Goal: Task Accomplishment & Management: Use online tool/utility

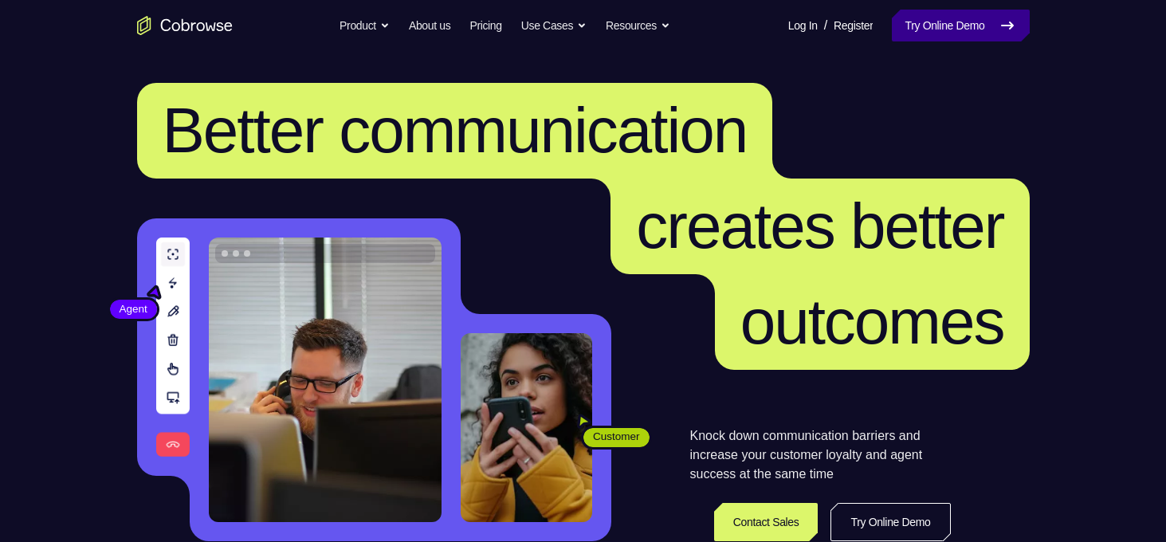
click at [914, 21] on link "Try Online Demo" at bounding box center [960, 26] width 137 height 32
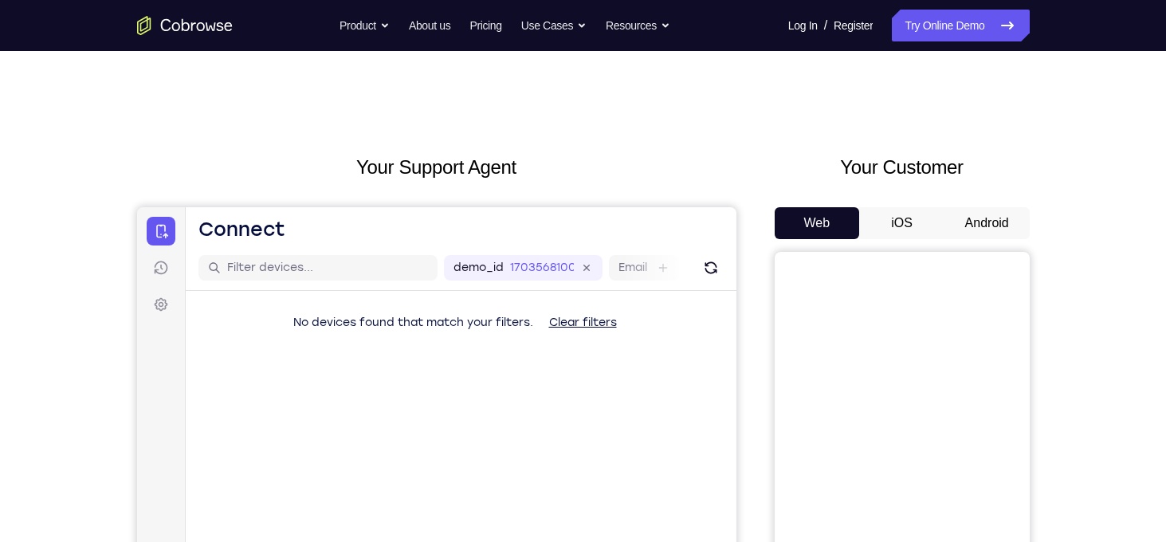
scroll to position [118, 0]
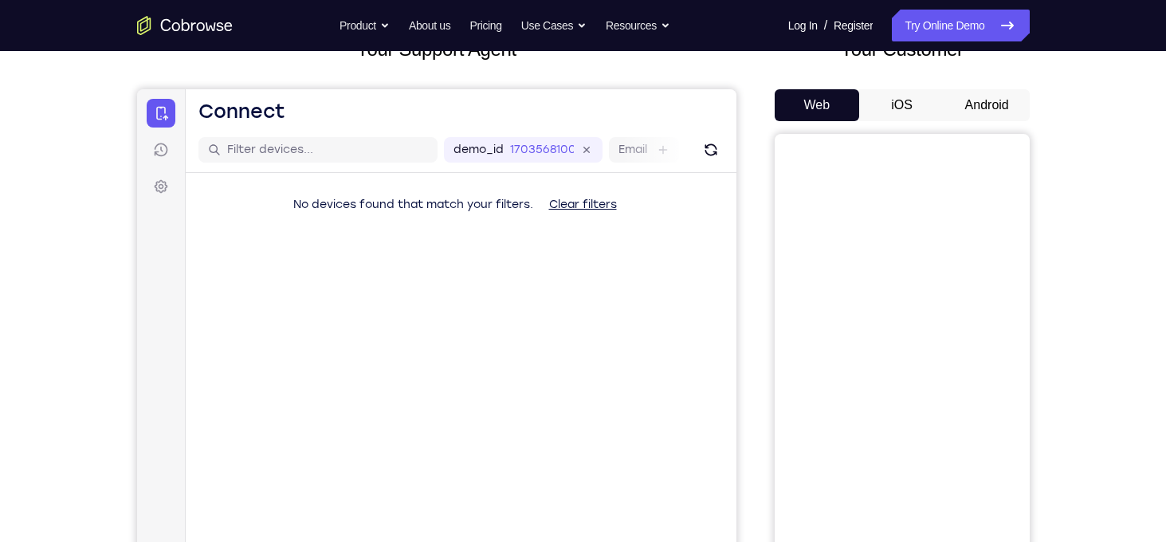
click at [981, 96] on button "Android" at bounding box center [987, 105] width 85 height 32
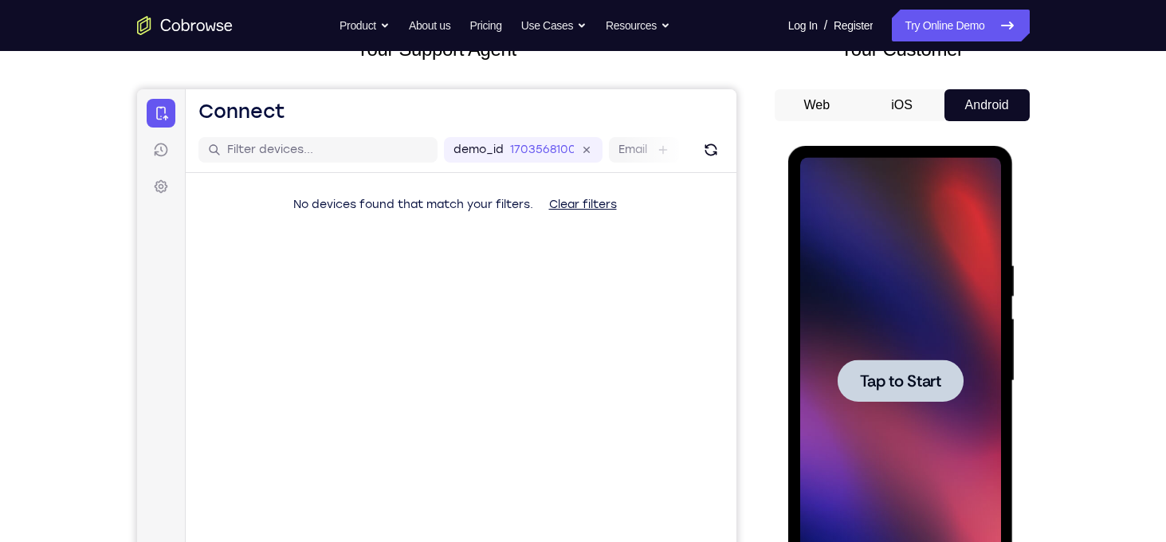
scroll to position [265, 0]
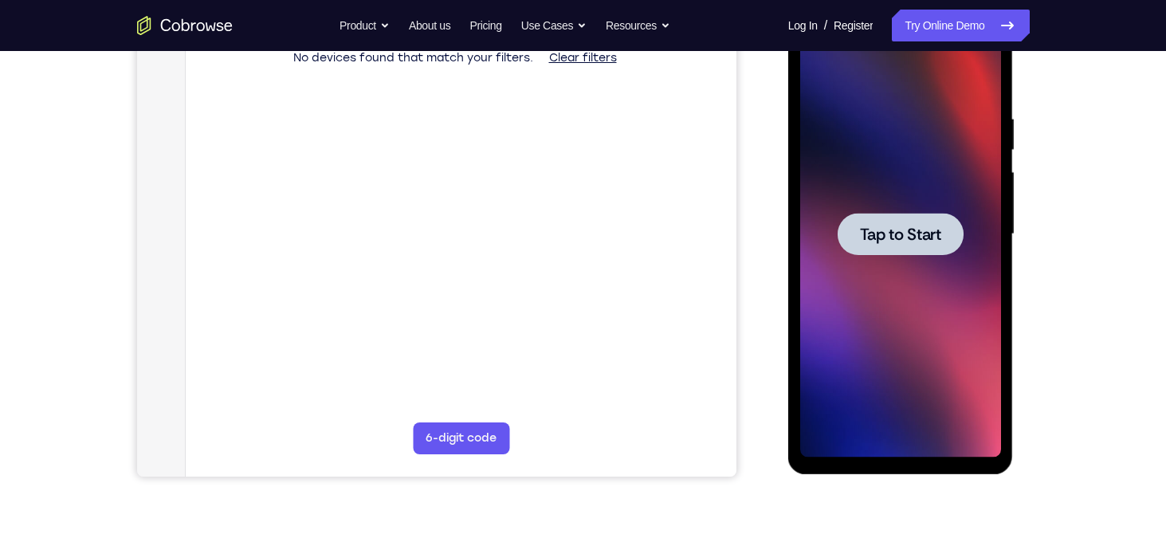
click at [918, 246] on div at bounding box center [901, 234] width 126 height 42
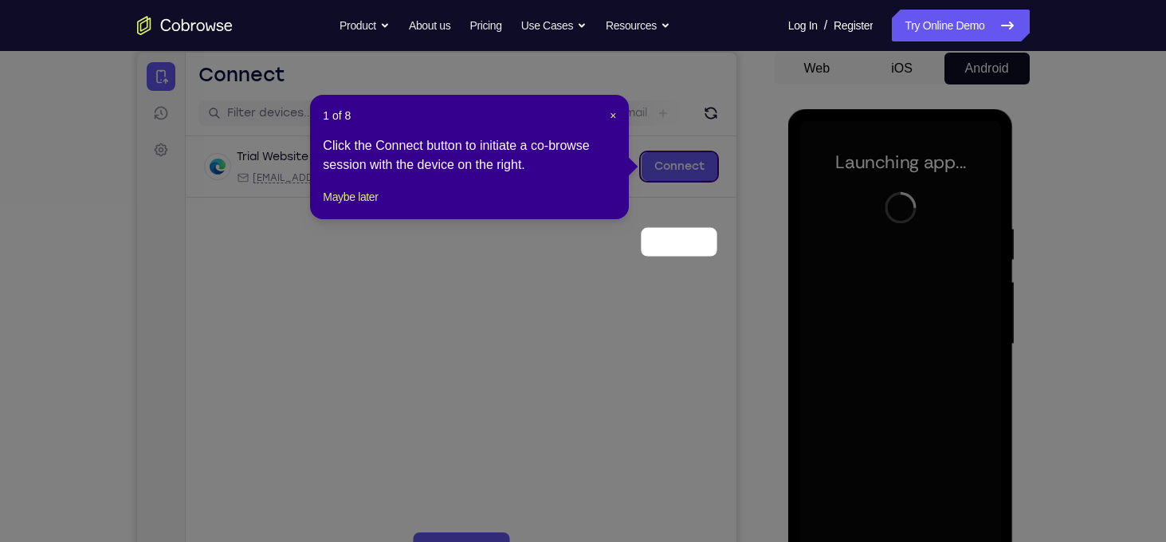
scroll to position [76, 0]
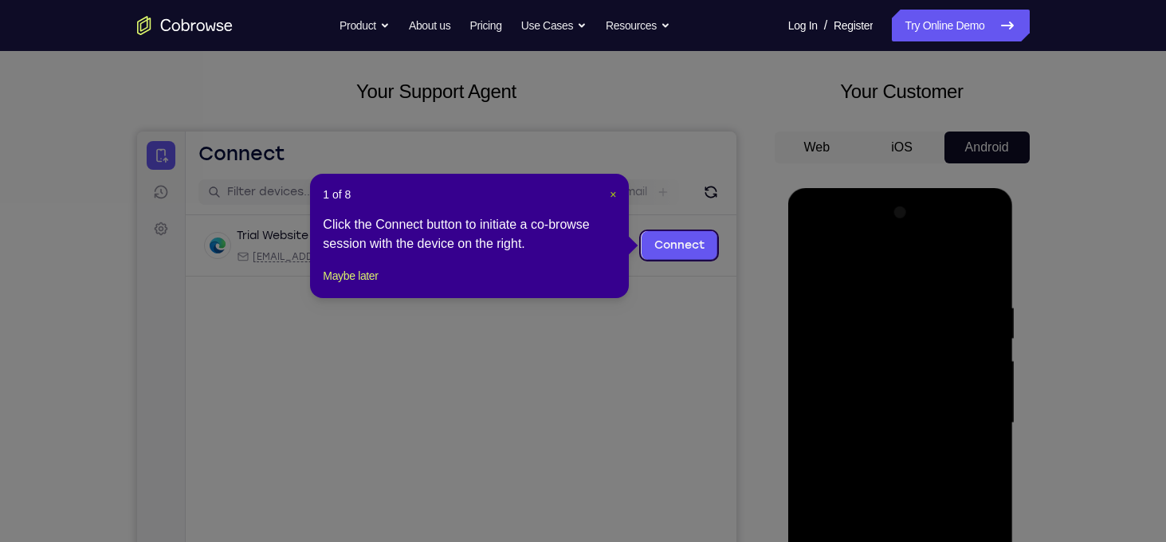
click at [614, 195] on span "×" at bounding box center [613, 194] width 6 height 13
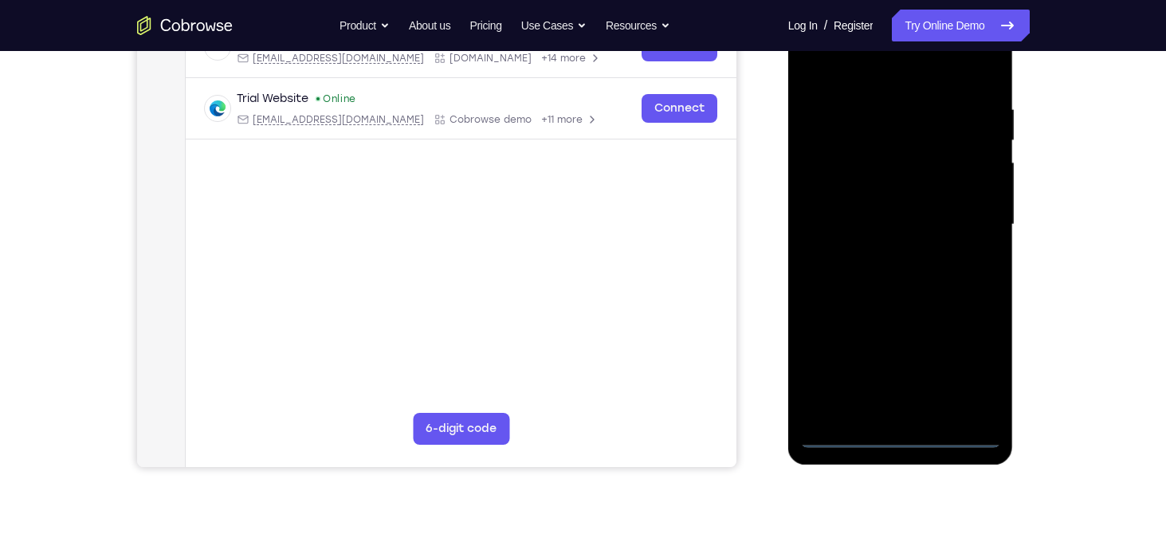
scroll to position [274, 0]
click at [903, 433] on div at bounding box center [900, 225] width 201 height 446
click at [977, 367] on div at bounding box center [900, 225] width 201 height 446
click at [907, 81] on div at bounding box center [900, 225] width 201 height 446
click at [970, 219] on div at bounding box center [900, 225] width 201 height 446
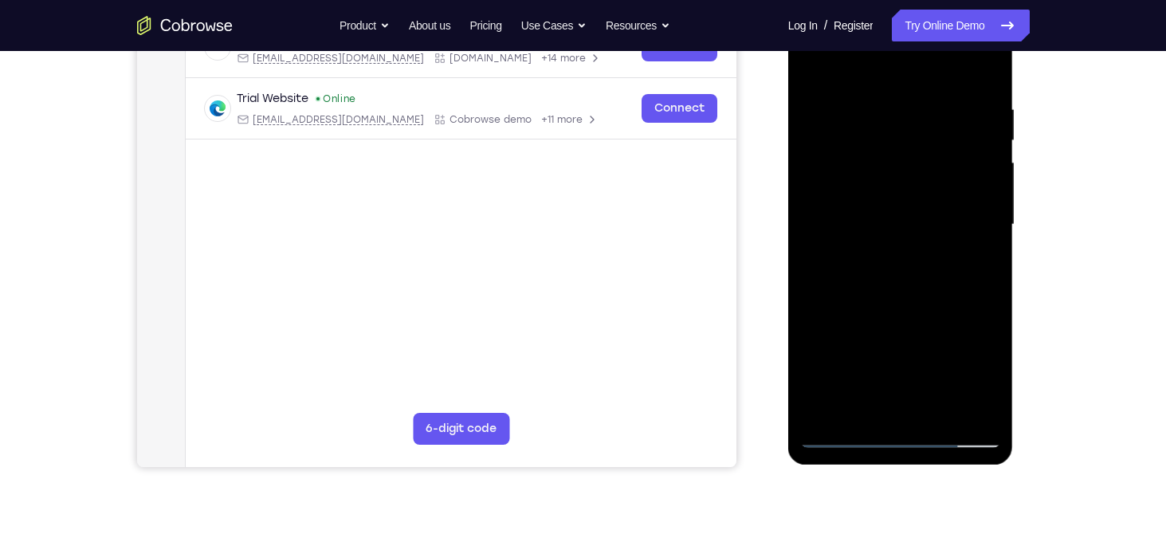
scroll to position [328, 0]
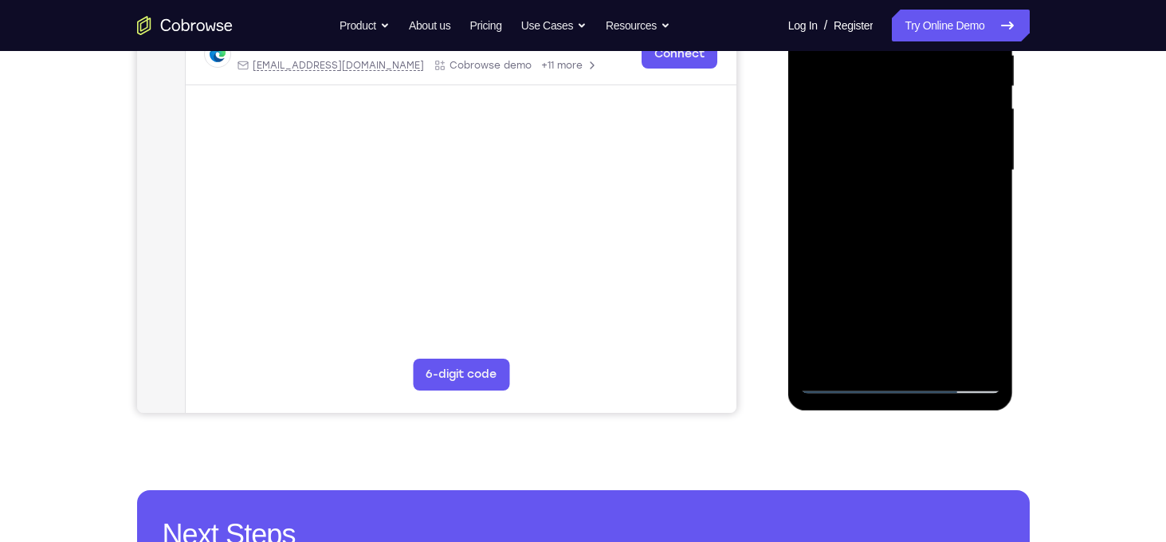
click at [921, 358] on div at bounding box center [900, 170] width 201 height 446
click at [875, 159] on div at bounding box center [900, 170] width 201 height 446
click at [867, 144] on div at bounding box center [900, 170] width 201 height 446
click at [866, 155] on div at bounding box center [900, 170] width 201 height 446
click at [867, 174] on div at bounding box center [900, 170] width 201 height 446
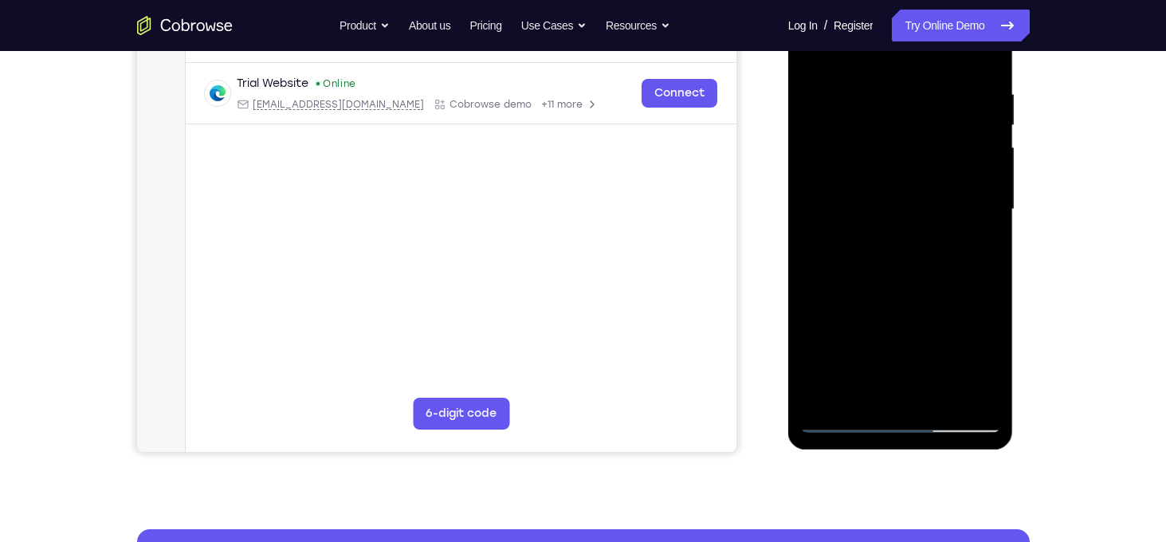
scroll to position [289, 0]
click at [898, 264] on div at bounding box center [900, 210] width 201 height 446
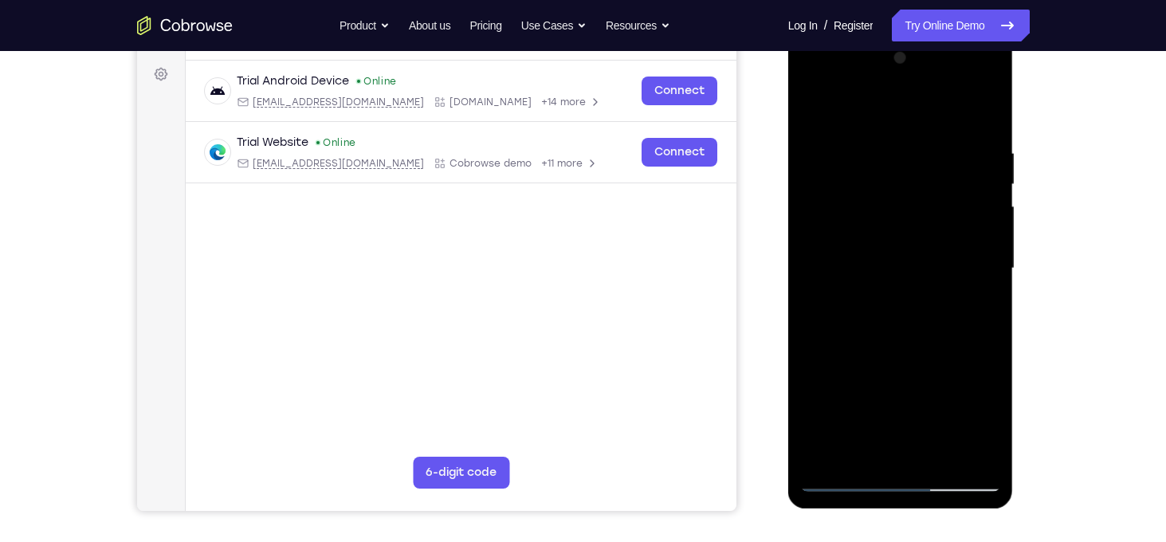
click at [977, 110] on div at bounding box center [900, 268] width 201 height 446
click at [899, 309] on div at bounding box center [900, 268] width 201 height 446
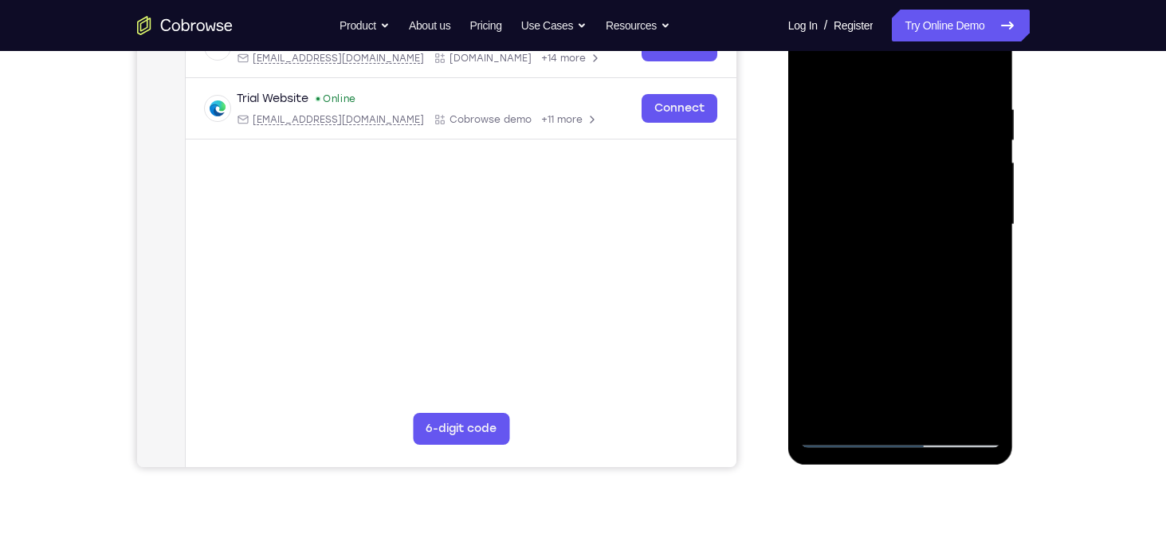
scroll to position [276, 0]
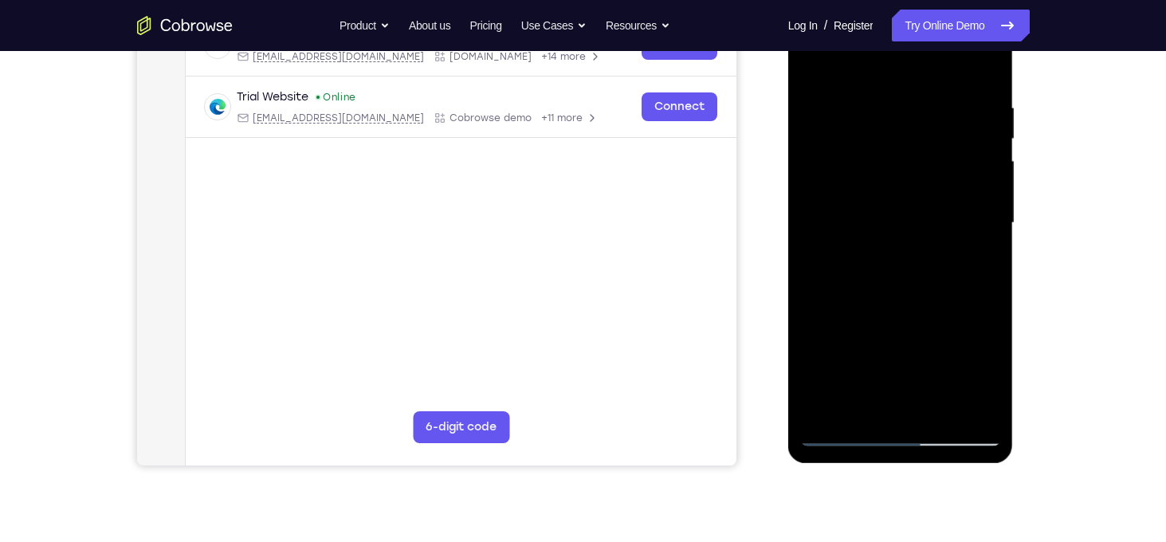
click at [816, 303] on div at bounding box center [900, 223] width 201 height 446
click at [985, 163] on div at bounding box center [900, 223] width 201 height 446
click at [981, 164] on div at bounding box center [900, 223] width 201 height 446
click at [873, 105] on div at bounding box center [900, 223] width 201 height 446
click at [963, 405] on div at bounding box center [900, 223] width 201 height 446
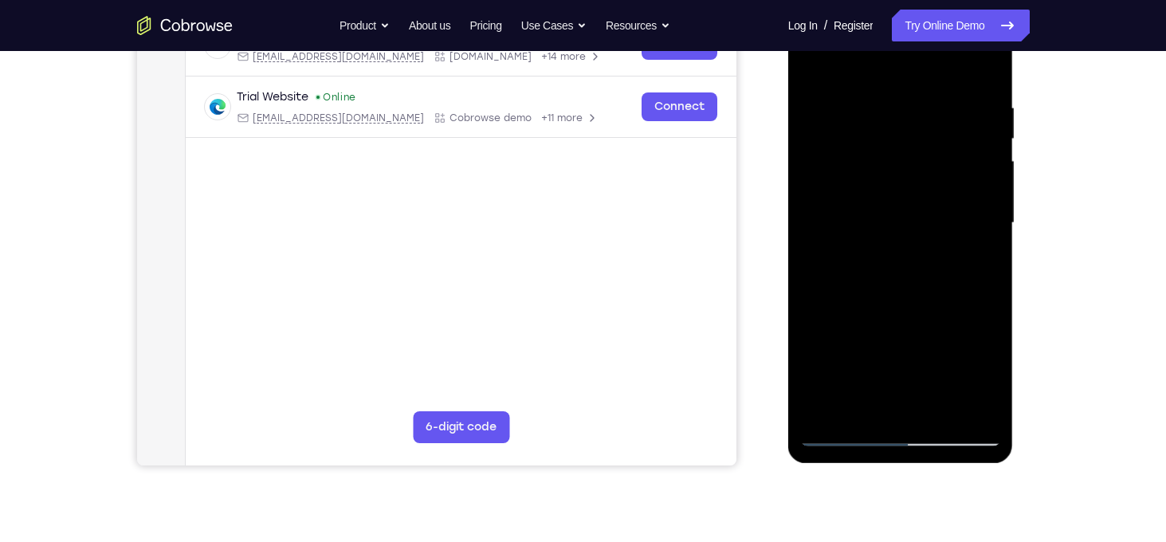
click at [990, 289] on div at bounding box center [900, 223] width 201 height 446
click at [960, 408] on div at bounding box center [900, 223] width 201 height 446
click at [985, 279] on div at bounding box center [900, 223] width 201 height 446
click at [981, 402] on div at bounding box center [900, 223] width 201 height 446
click at [991, 221] on div at bounding box center [900, 223] width 201 height 446
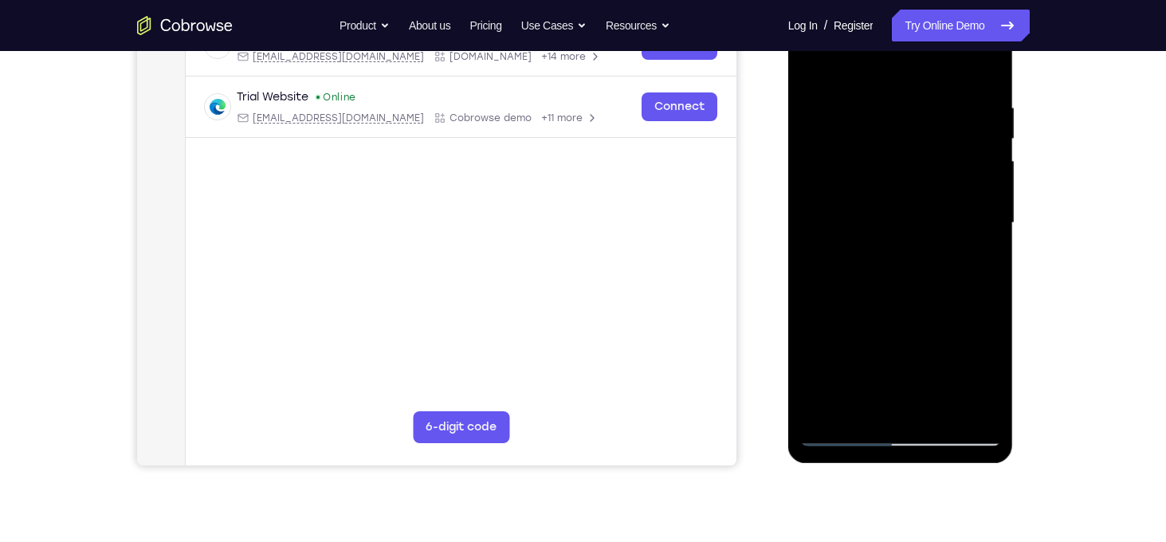
click at [991, 221] on div at bounding box center [900, 223] width 201 height 446
click at [934, 313] on div at bounding box center [900, 223] width 201 height 446
click at [983, 313] on div at bounding box center [900, 223] width 201 height 446
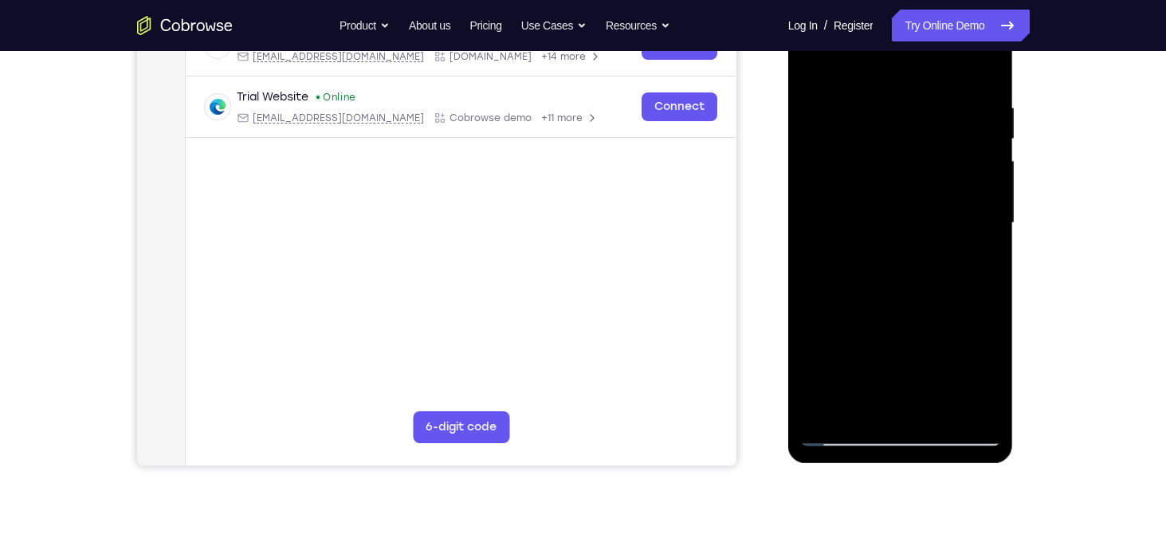
click at [991, 285] on div at bounding box center [900, 223] width 201 height 446
click at [965, 407] on div at bounding box center [900, 223] width 201 height 446
click at [994, 287] on div at bounding box center [900, 223] width 201 height 446
click at [996, 289] on div at bounding box center [900, 223] width 201 height 446
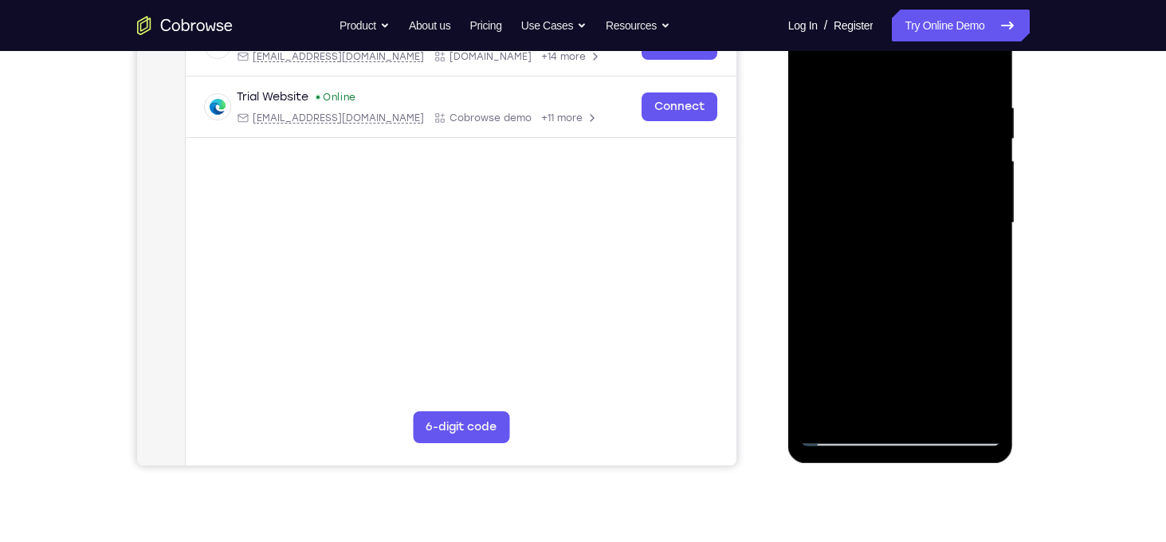
click at [998, 289] on div at bounding box center [900, 223] width 201 height 446
click at [997, 276] on div at bounding box center [900, 223] width 201 height 446
click at [991, 276] on div at bounding box center [900, 223] width 201 height 446
click at [981, 406] on div at bounding box center [900, 223] width 201 height 446
click at [998, 253] on div at bounding box center [900, 223] width 201 height 446
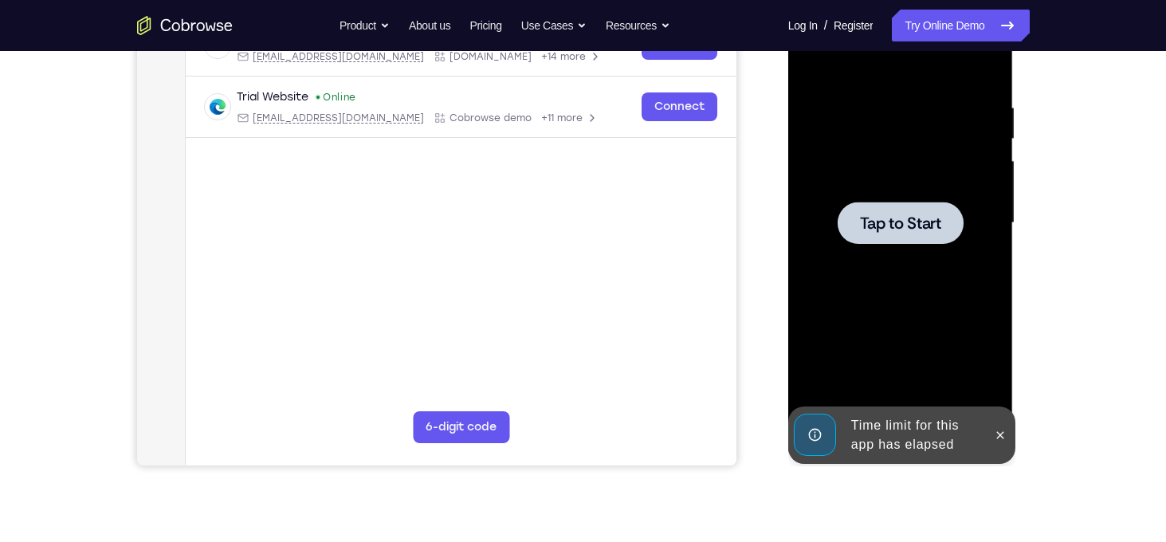
click at [986, 256] on div at bounding box center [900, 223] width 201 height 446
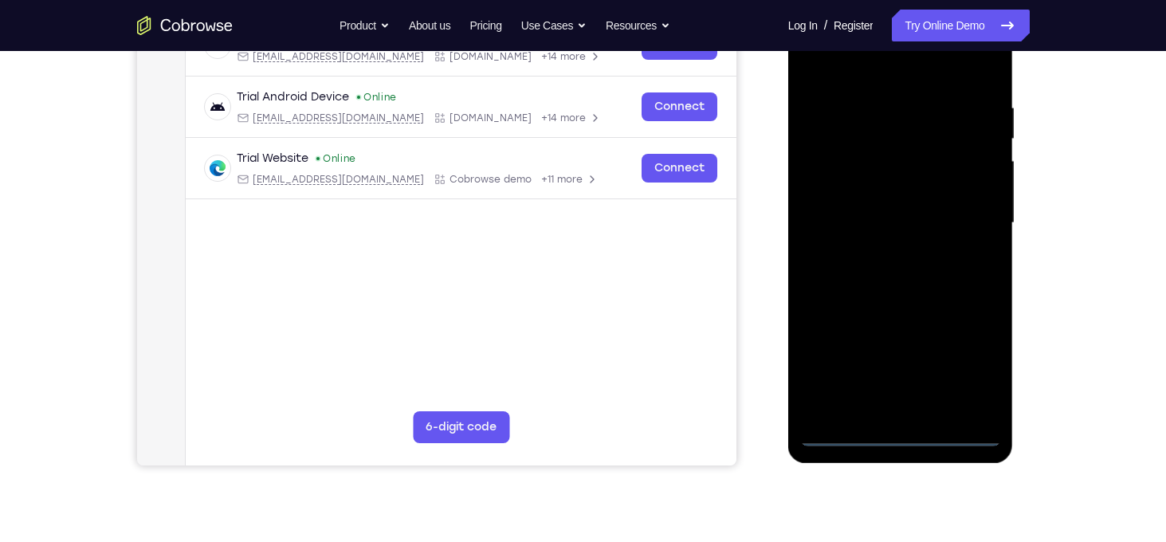
click at [902, 428] on div at bounding box center [900, 223] width 201 height 446
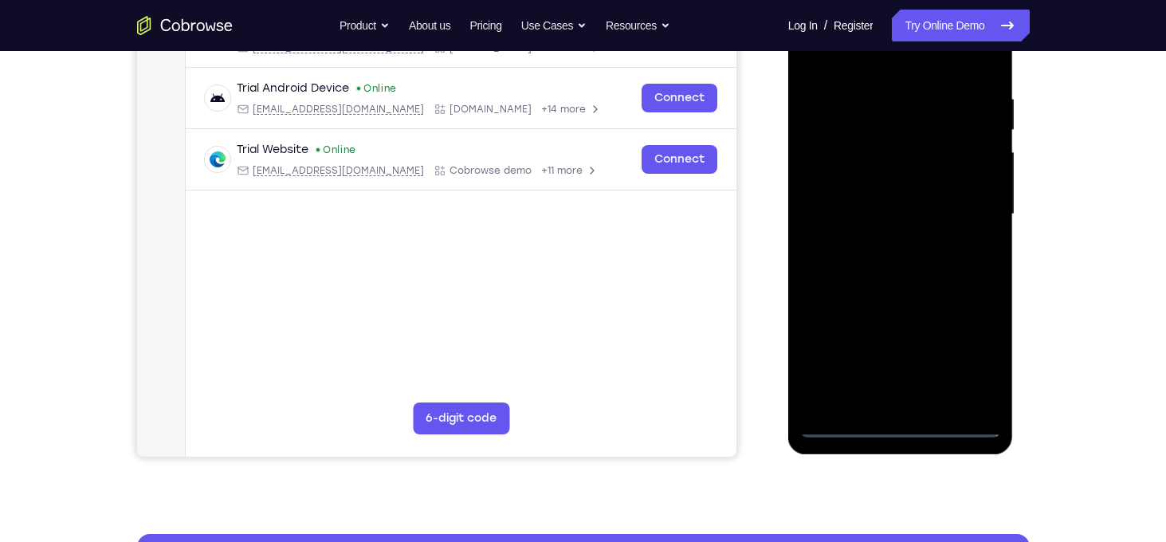
scroll to position [287, 0]
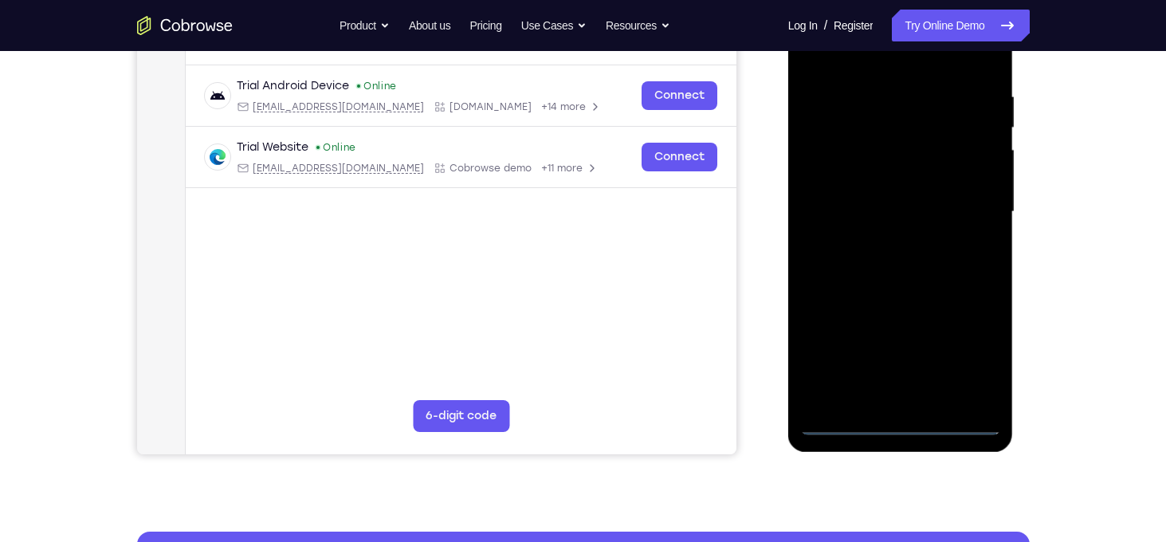
click at [901, 424] on div at bounding box center [900, 212] width 201 height 446
click at [976, 352] on div at bounding box center [900, 212] width 201 height 446
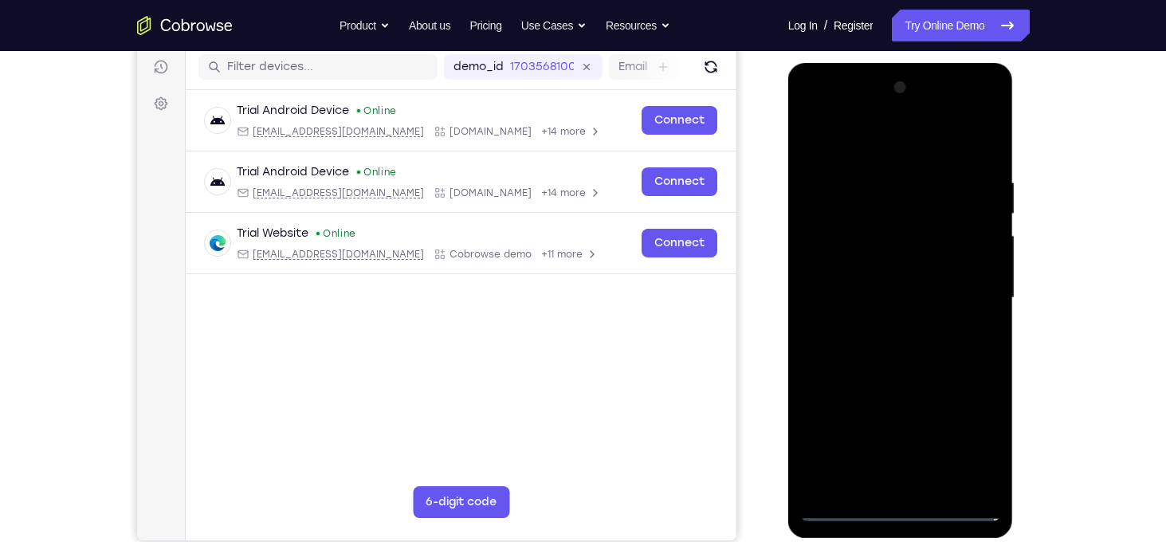
scroll to position [201, 0]
click at [891, 147] on div at bounding box center [900, 298] width 201 height 446
click at [836, 250] on div at bounding box center [900, 298] width 201 height 446
click at [891, 298] on div at bounding box center [900, 298] width 201 height 446
click at [893, 287] on div at bounding box center [900, 298] width 201 height 446
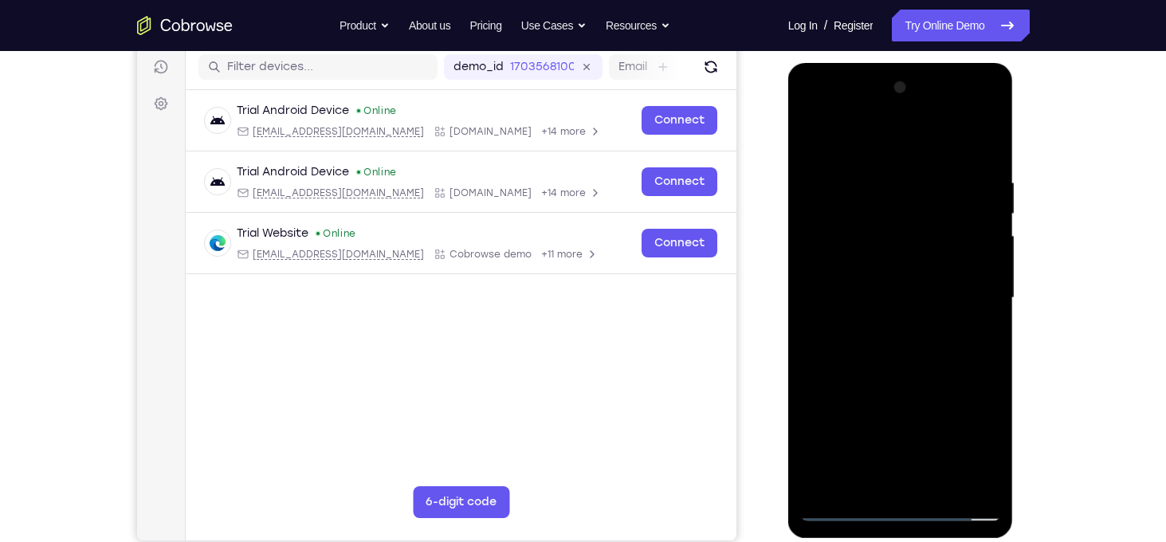
click at [903, 324] on div at bounding box center [900, 298] width 201 height 446
click at [973, 145] on div at bounding box center [900, 298] width 201 height 446
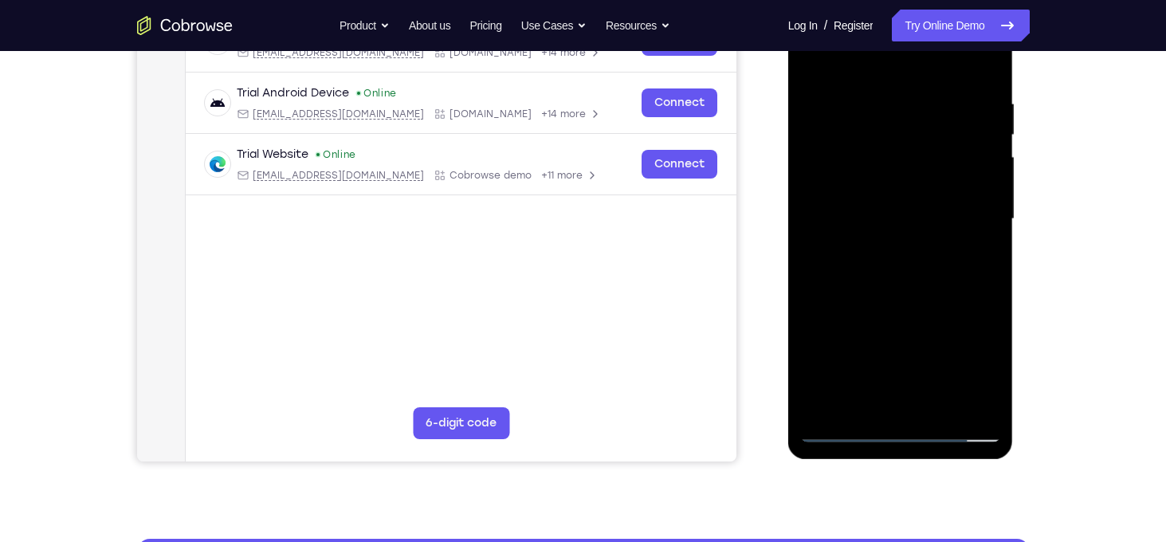
scroll to position [281, 0]
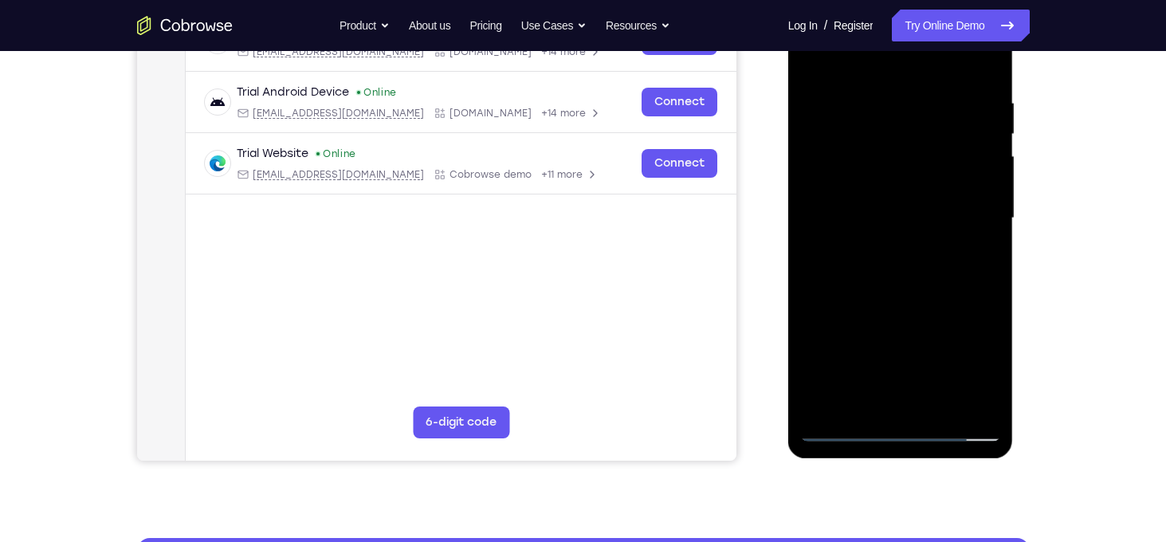
click at [907, 402] on div at bounding box center [900, 218] width 201 height 446
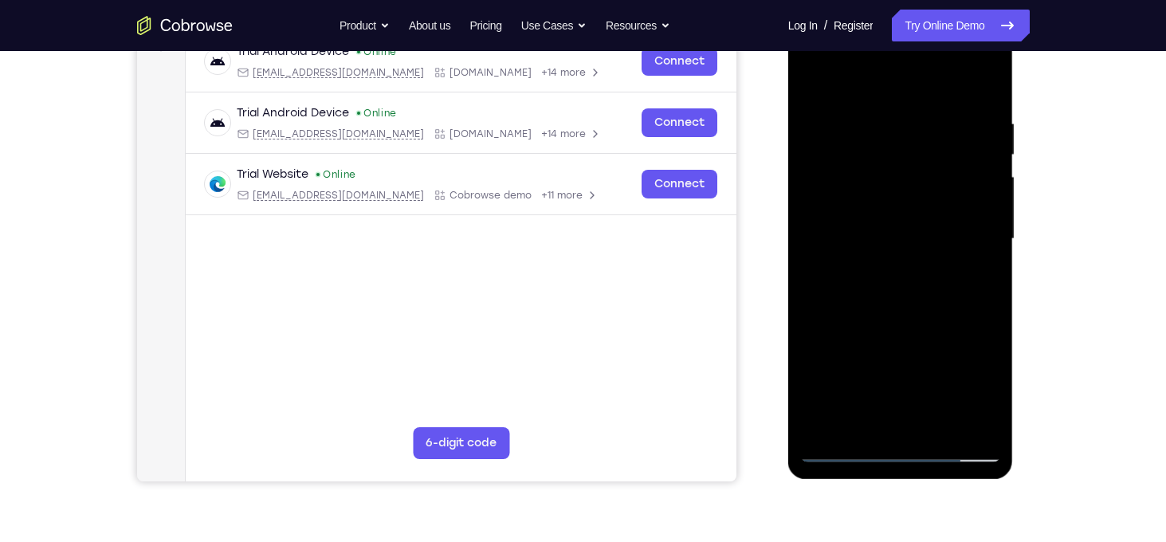
scroll to position [258, 0]
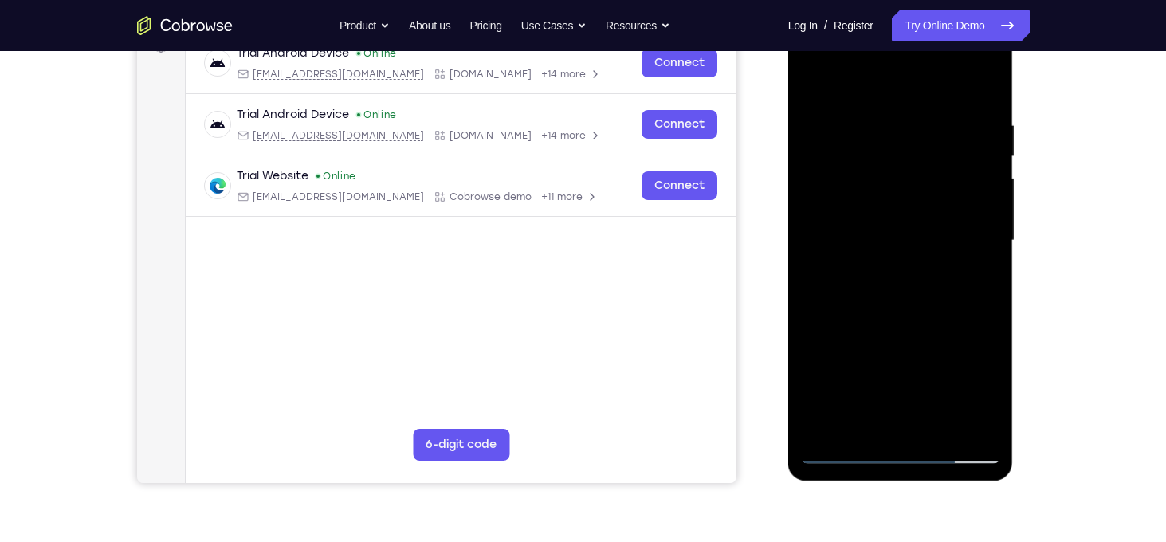
click at [896, 203] on div at bounding box center [900, 241] width 201 height 446
click at [842, 428] on div at bounding box center [900, 241] width 201 height 446
click at [986, 259] on div at bounding box center [900, 241] width 201 height 446
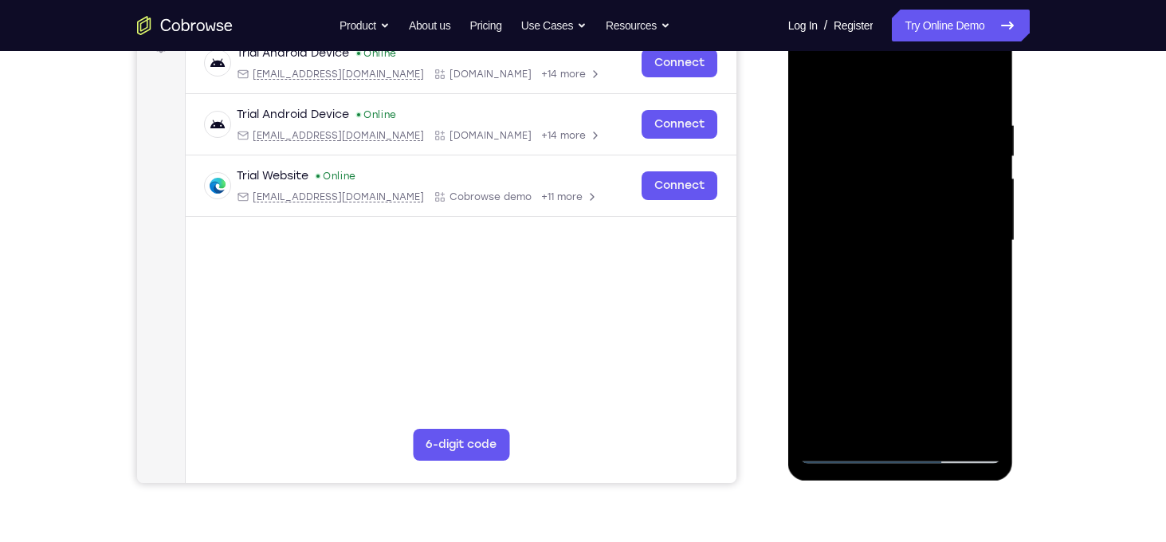
click at [805, 251] on div at bounding box center [900, 241] width 201 height 446
click at [815, 255] on div at bounding box center [900, 241] width 201 height 446
click at [847, 424] on div at bounding box center [900, 241] width 201 height 446
click at [846, 423] on div at bounding box center [900, 241] width 201 height 446
click at [813, 252] on div at bounding box center [900, 241] width 201 height 446
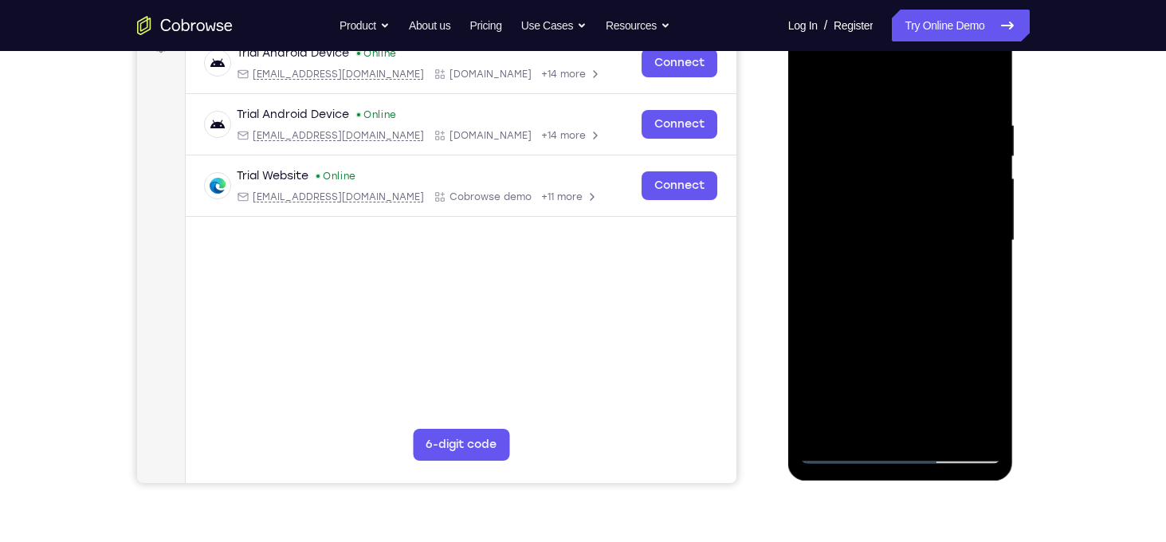
click at [812, 254] on div at bounding box center [900, 241] width 201 height 446
click at [811, 254] on div at bounding box center [900, 241] width 201 height 446
click at [808, 254] on div at bounding box center [900, 241] width 201 height 446
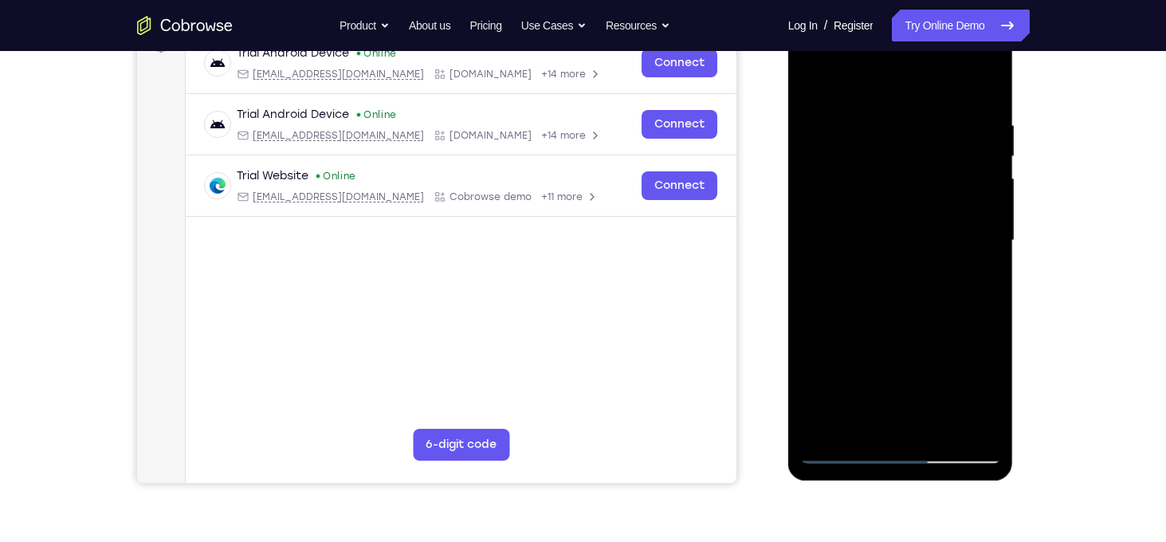
click at [847, 420] on div at bounding box center [900, 241] width 201 height 446
click at [812, 258] on div at bounding box center [900, 241] width 201 height 446
click at [844, 424] on div at bounding box center [900, 241] width 201 height 446
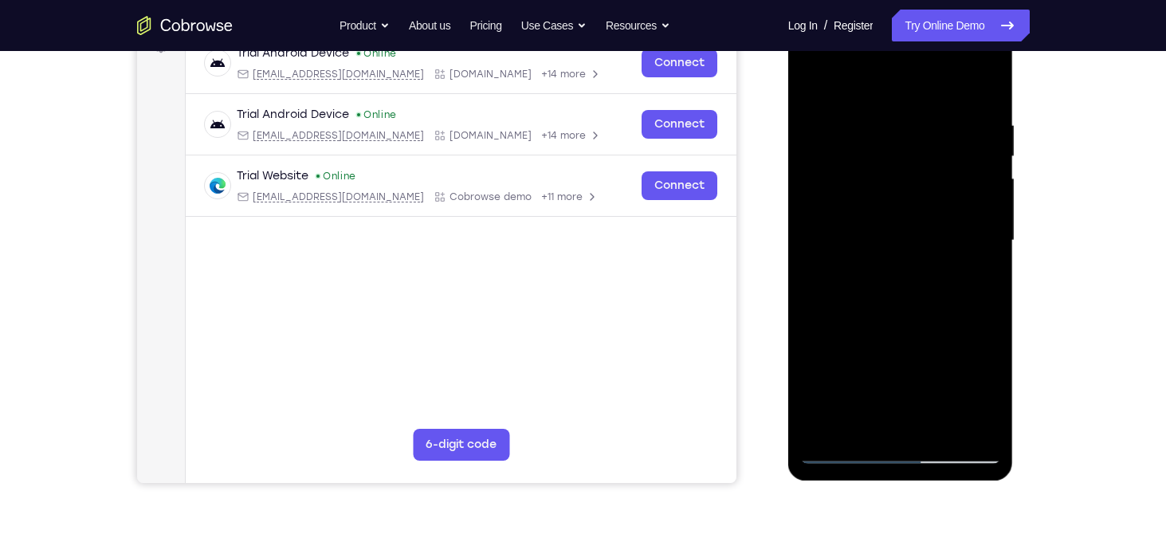
click at [813, 253] on div at bounding box center [900, 241] width 201 height 446
click at [846, 426] on div at bounding box center [900, 241] width 201 height 446
click at [814, 251] on div at bounding box center [900, 241] width 201 height 446
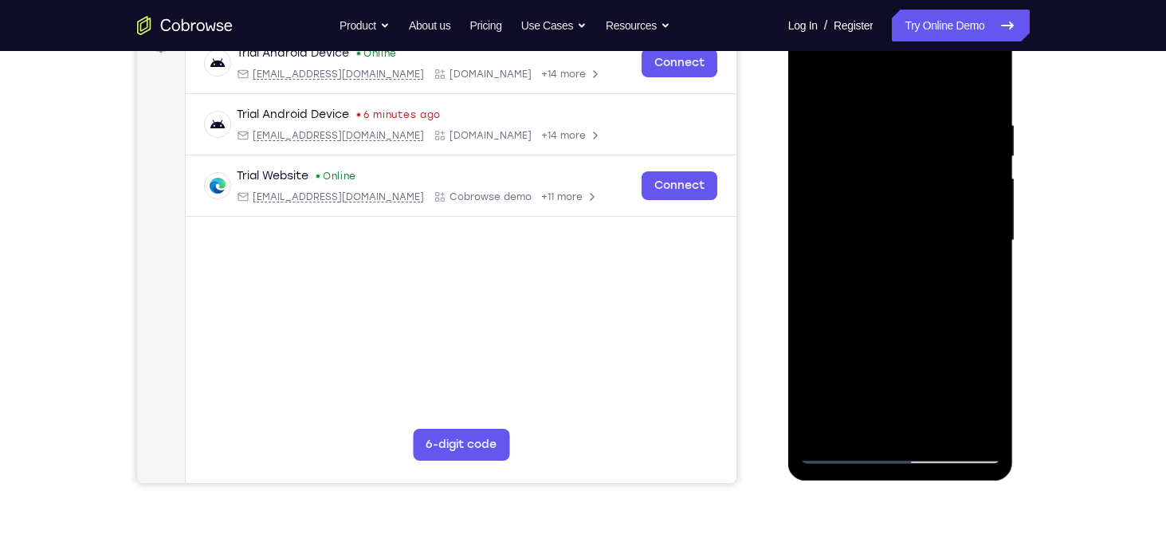
click at [814, 251] on div at bounding box center [900, 241] width 201 height 446
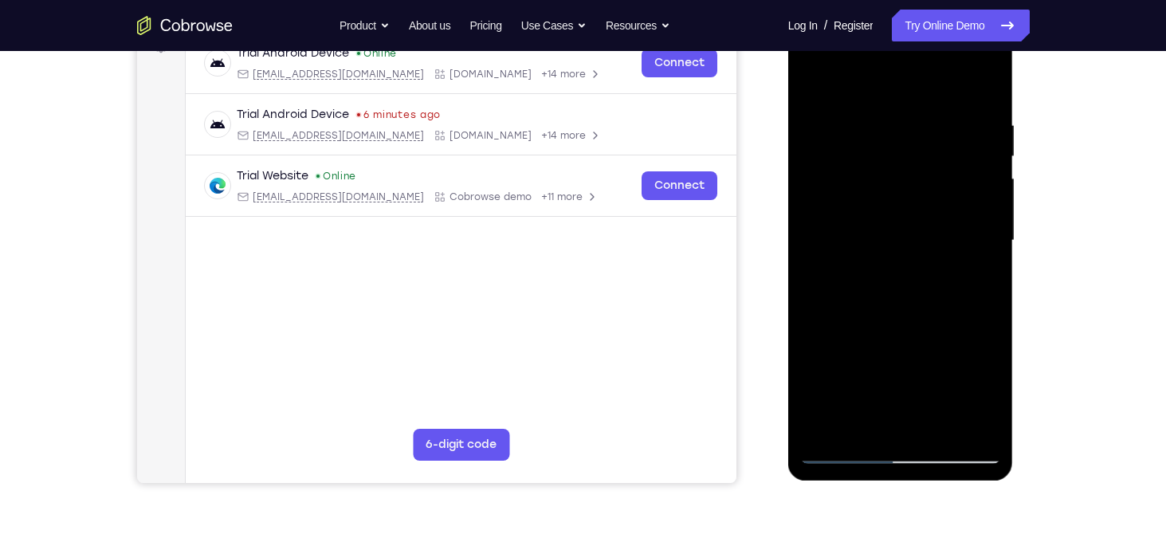
click at [814, 251] on div at bounding box center [900, 241] width 201 height 446
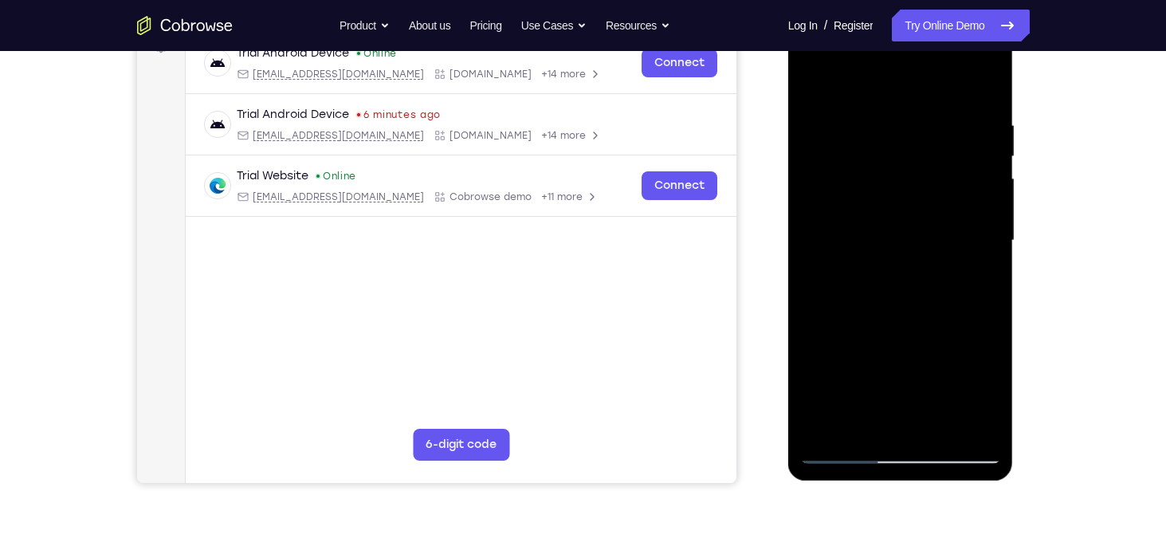
click at [814, 251] on div at bounding box center [900, 241] width 201 height 446
click at [811, 89] on div at bounding box center [900, 241] width 201 height 446
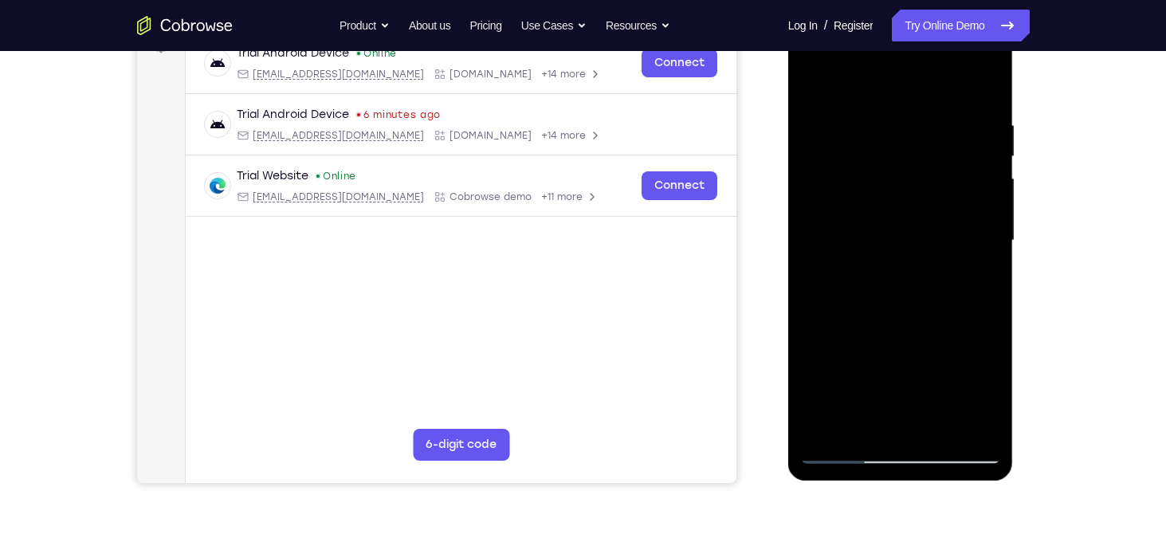
click at [949, 99] on div at bounding box center [900, 241] width 201 height 446
click at [921, 202] on div at bounding box center [900, 241] width 201 height 446
click at [963, 234] on div at bounding box center [900, 241] width 201 height 446
click at [982, 83] on div at bounding box center [900, 241] width 201 height 446
click at [919, 256] on div at bounding box center [900, 241] width 201 height 446
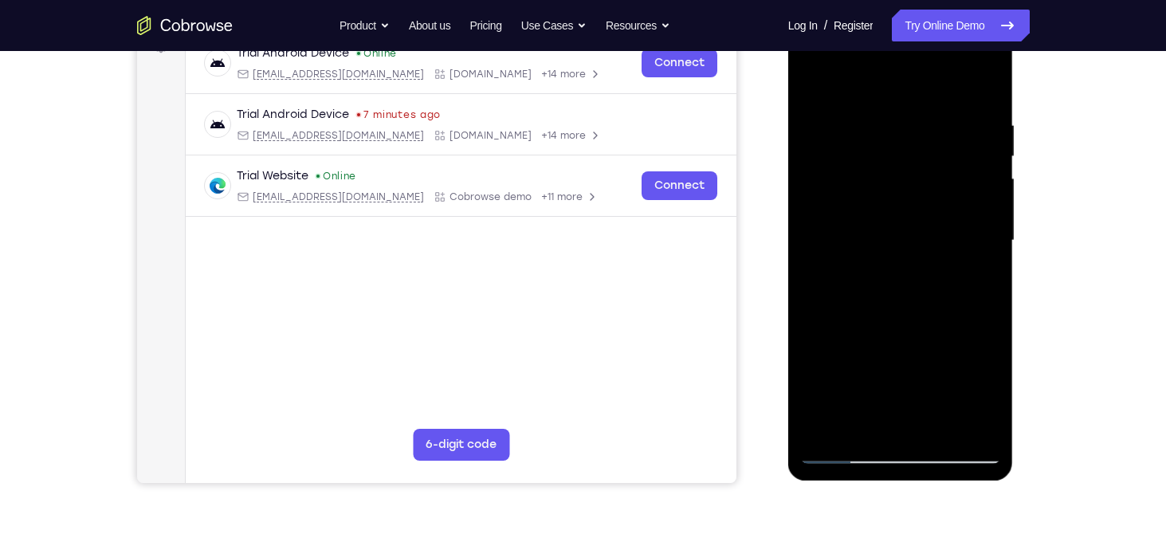
click at [965, 291] on div at bounding box center [900, 241] width 201 height 446
click at [997, 77] on div at bounding box center [900, 241] width 201 height 446
click at [852, 81] on div at bounding box center [900, 241] width 201 height 446
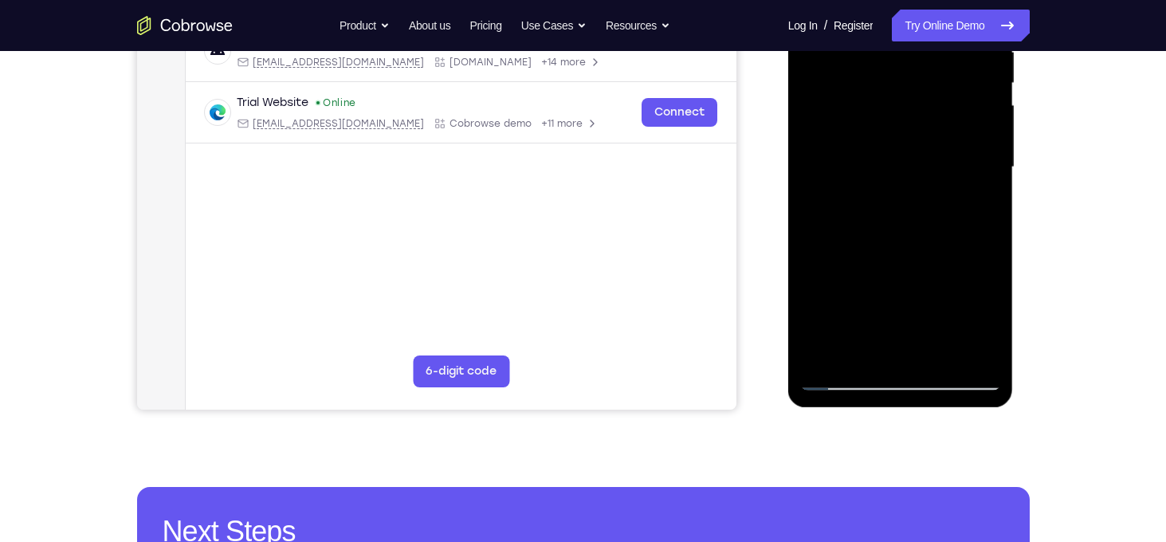
click at [843, 377] on div at bounding box center [900, 167] width 201 height 446
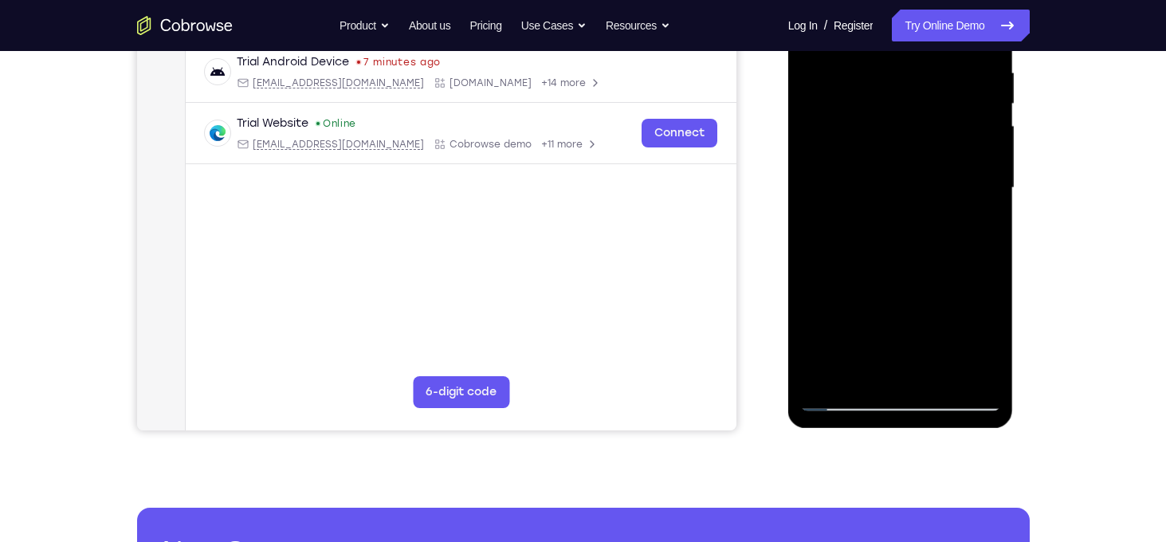
scroll to position [310, 0]
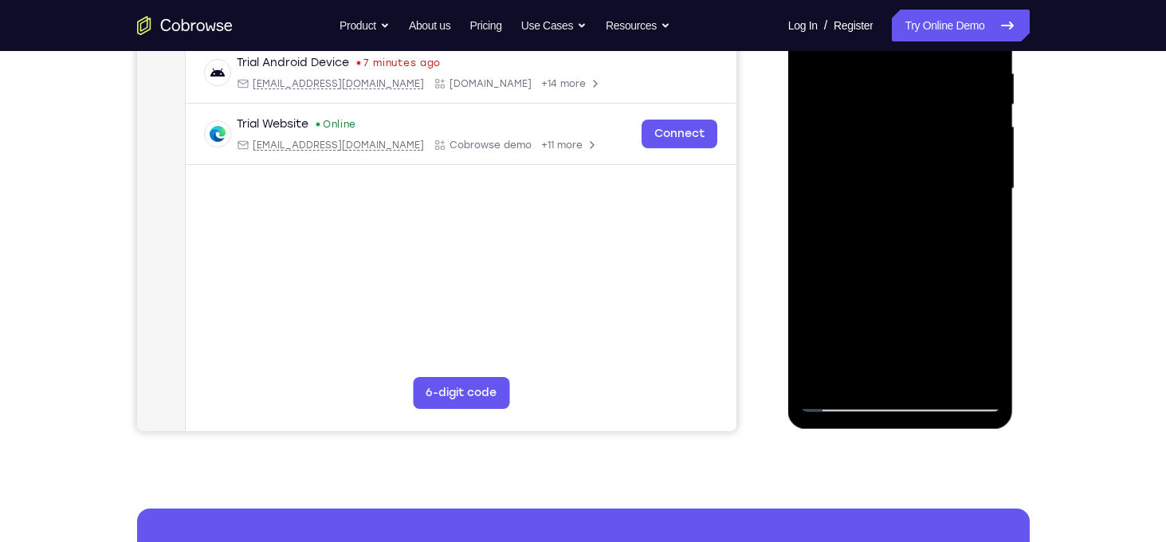
click at [926, 294] on div at bounding box center [900, 189] width 201 height 446
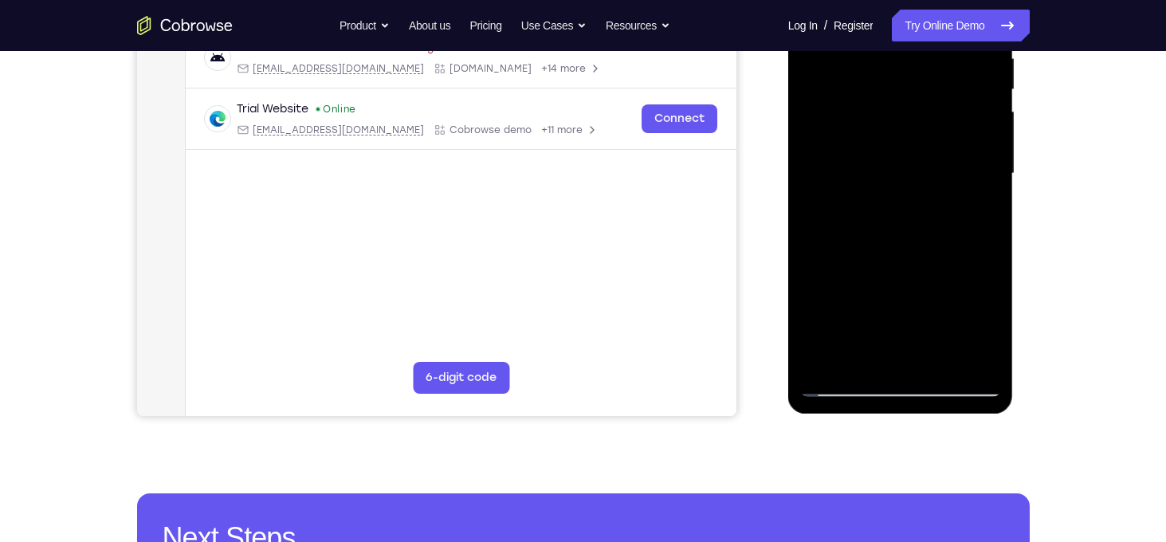
scroll to position [326, 0]
click at [846, 378] on div at bounding box center [900, 173] width 201 height 446
click at [844, 387] on div at bounding box center [900, 173] width 201 height 446
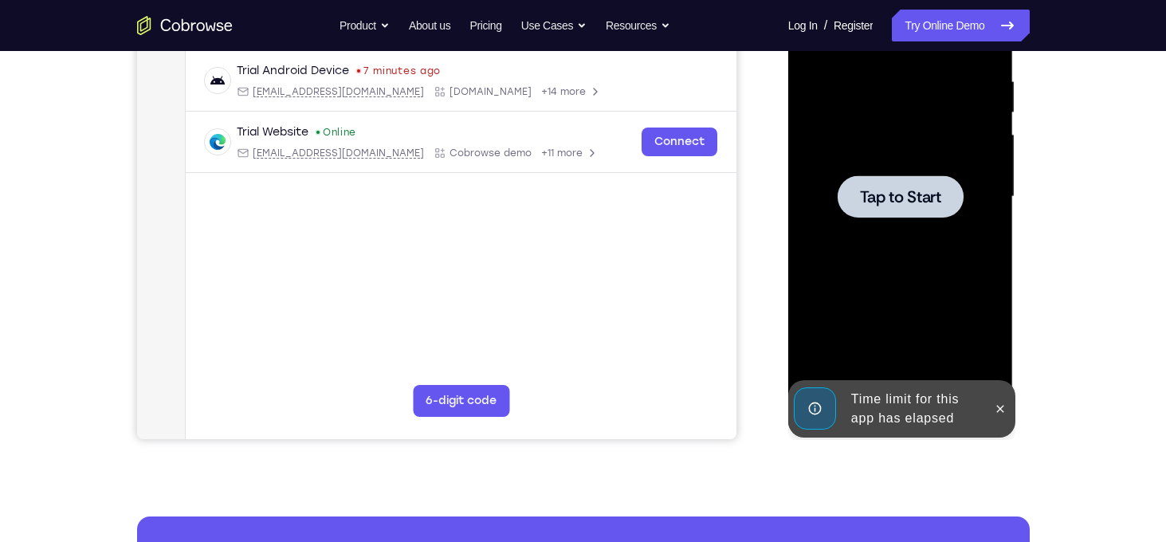
scroll to position [230, 0]
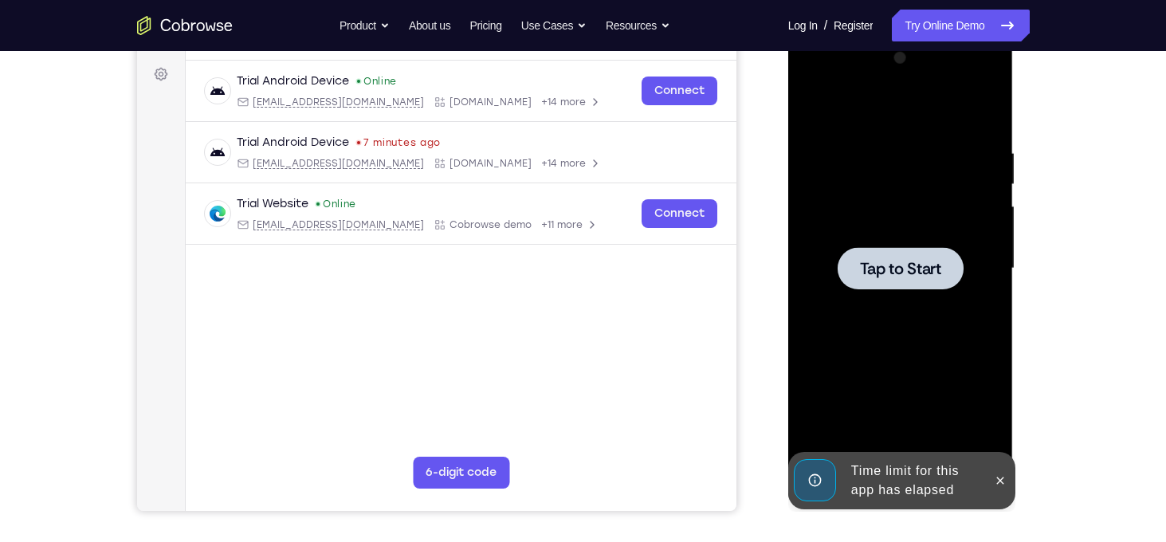
click at [902, 281] on div at bounding box center [901, 268] width 126 height 42
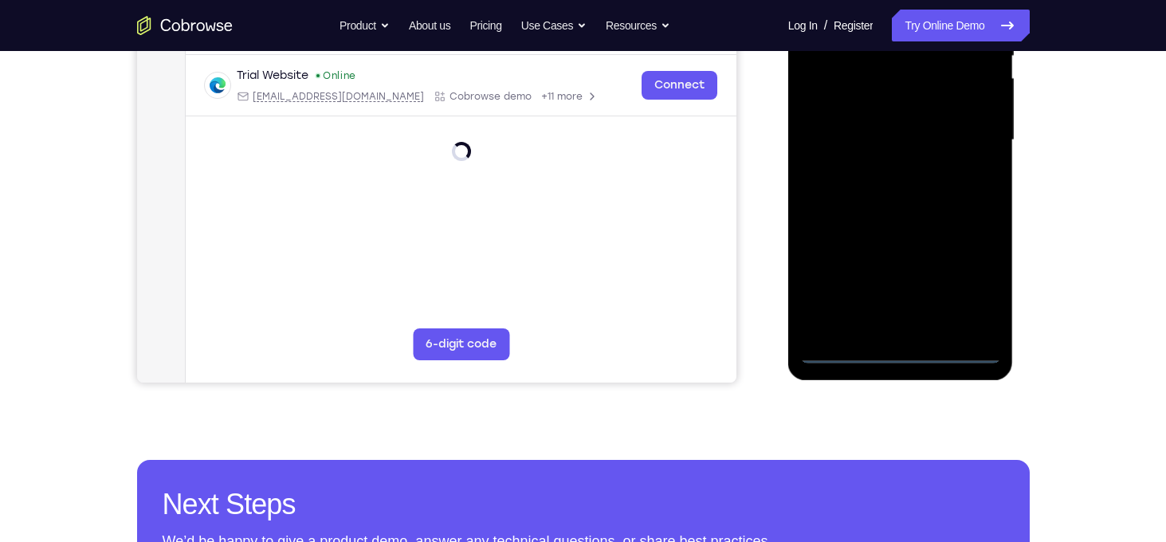
scroll to position [360, 0]
click at [902, 349] on div at bounding box center [900, 139] width 201 height 446
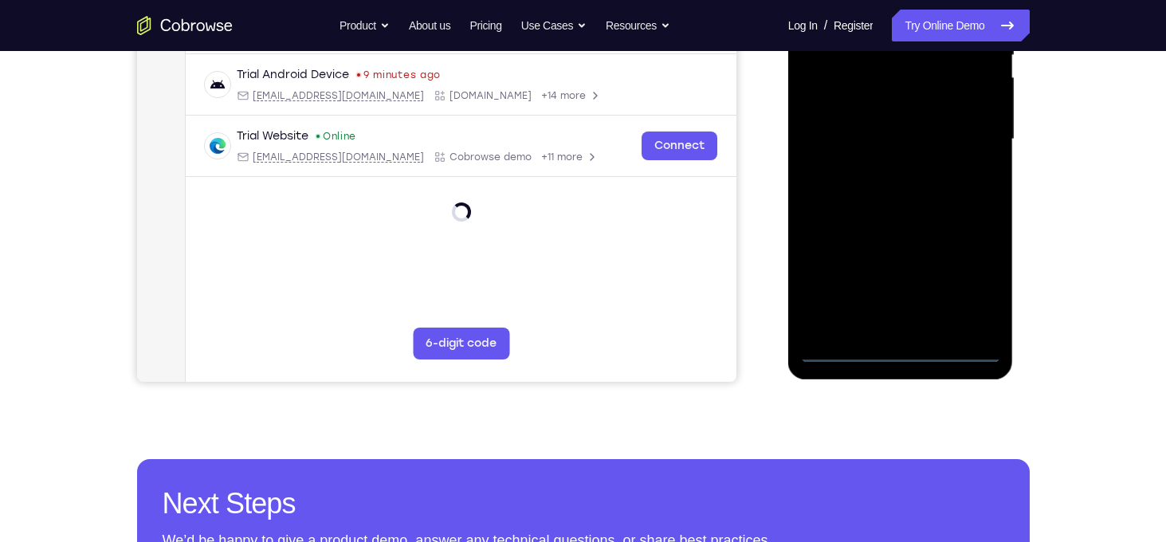
click at [983, 295] on div at bounding box center [900, 139] width 201 height 446
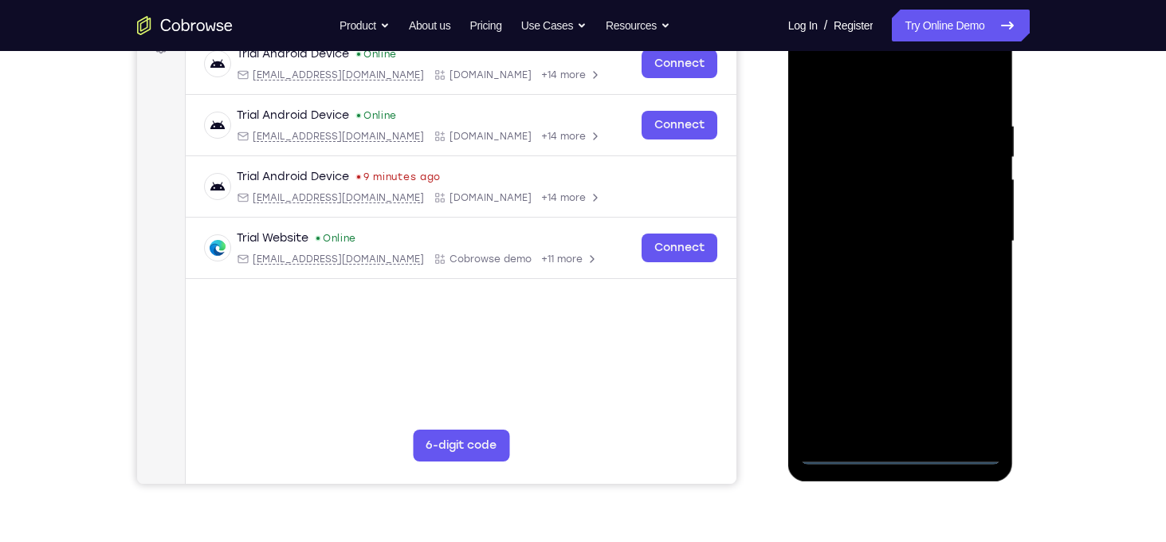
scroll to position [218, 0]
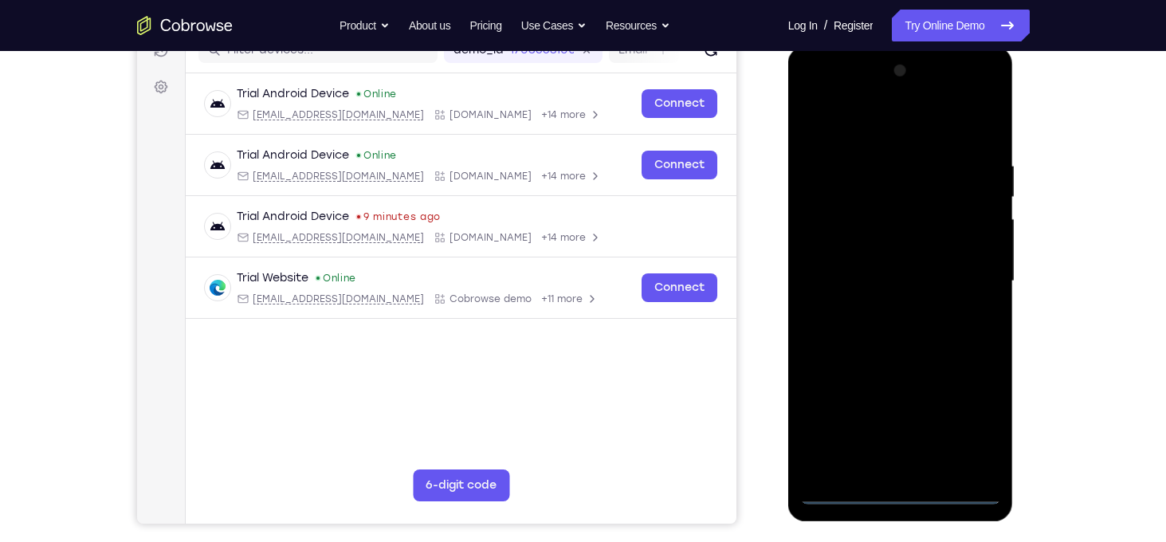
click at [918, 117] on div at bounding box center [900, 281] width 201 height 446
click at [967, 270] on div at bounding box center [900, 281] width 201 height 446
click at [882, 309] on div at bounding box center [900, 281] width 201 height 446
click at [870, 273] on div at bounding box center [900, 281] width 201 height 446
click at [871, 255] on div at bounding box center [900, 281] width 201 height 446
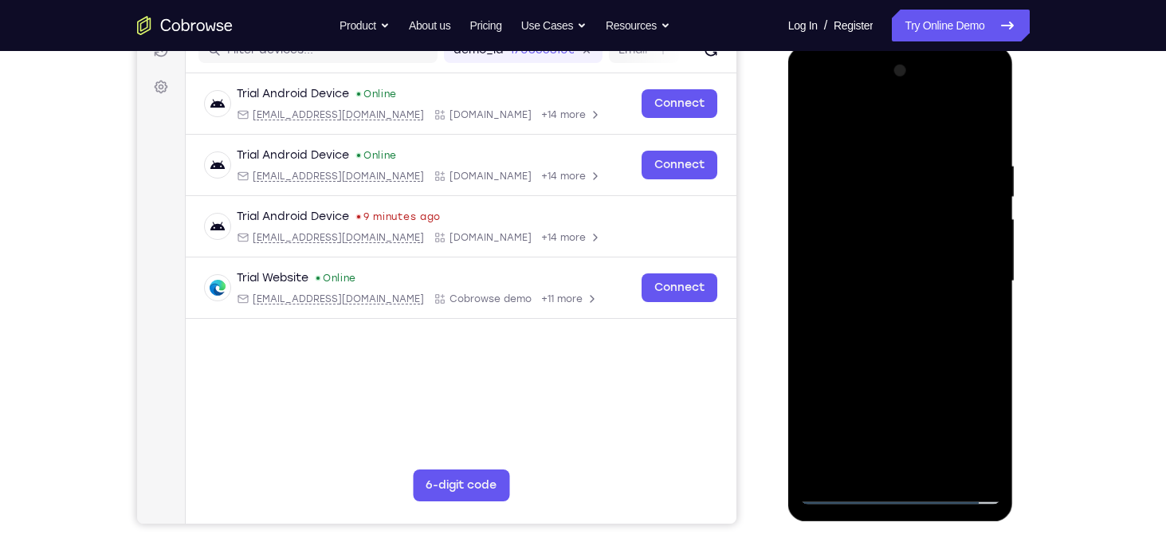
click at [883, 283] on div at bounding box center [900, 281] width 201 height 446
click at [969, 124] on div at bounding box center [900, 281] width 201 height 446
click at [897, 321] on div at bounding box center [900, 281] width 201 height 446
click at [985, 120] on div at bounding box center [900, 281] width 201 height 446
click at [964, 154] on div at bounding box center [900, 281] width 201 height 446
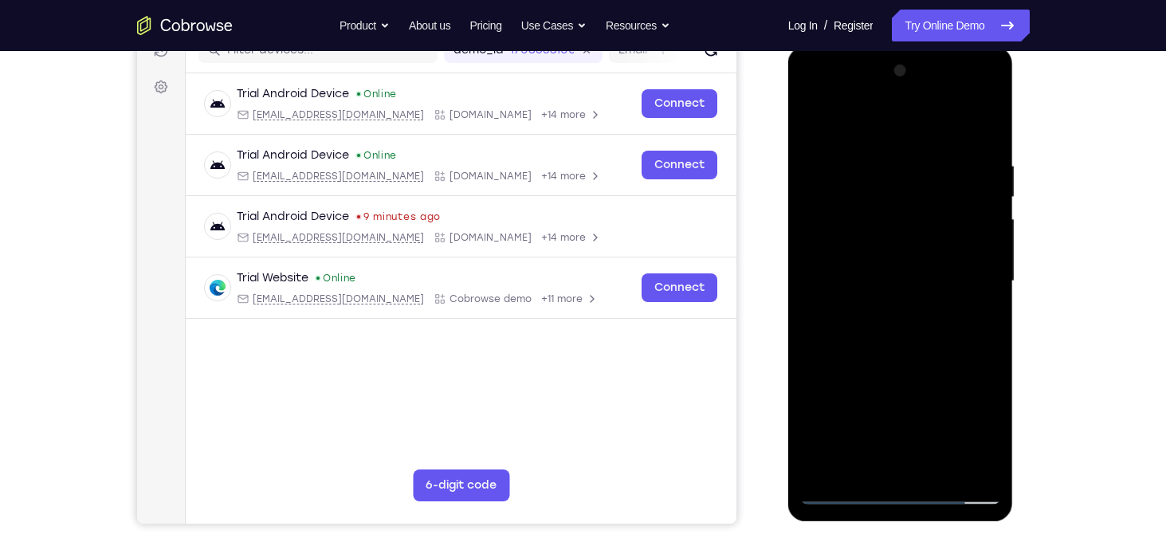
click at [939, 143] on div at bounding box center [900, 281] width 201 height 446
click at [977, 147] on div at bounding box center [900, 281] width 201 height 446
click at [812, 116] on div at bounding box center [900, 281] width 201 height 446
click at [866, 151] on div at bounding box center [900, 281] width 201 height 446
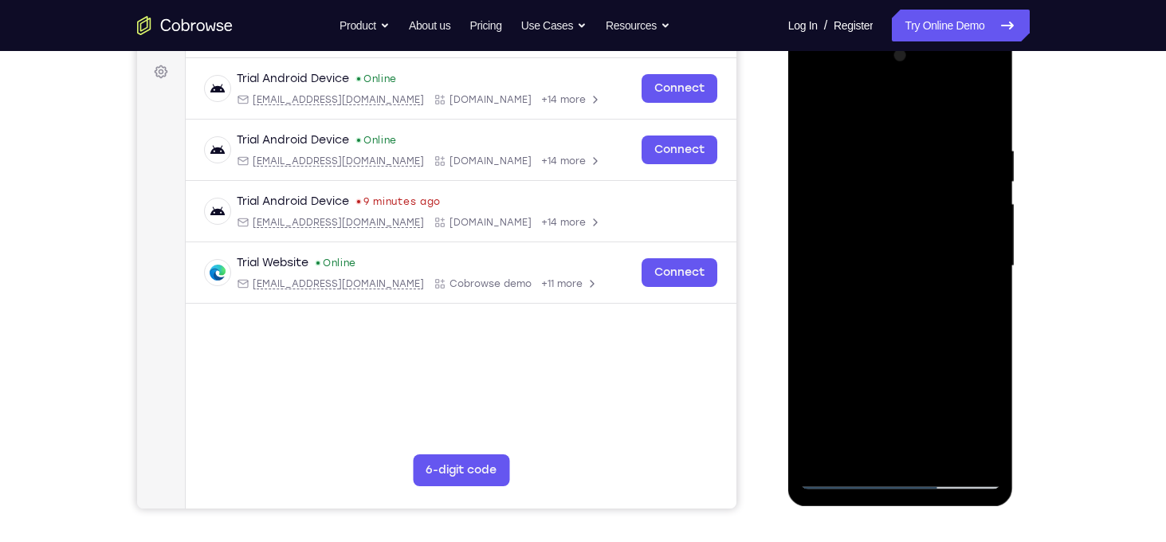
scroll to position [232, 0]
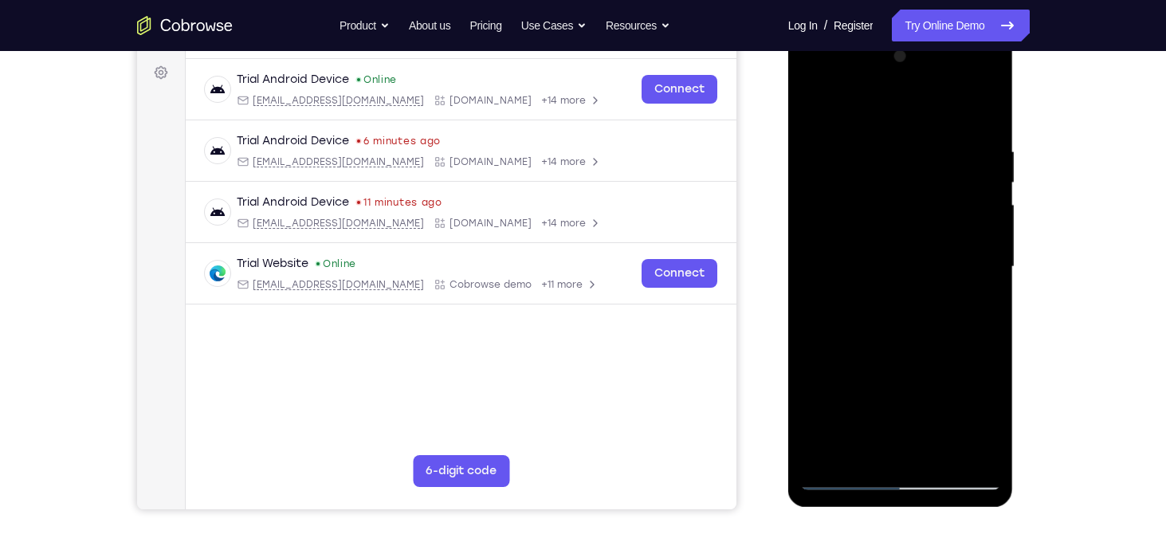
click at [989, 200] on div at bounding box center [900, 267] width 201 height 446
click at [993, 206] on div at bounding box center [900, 267] width 201 height 446
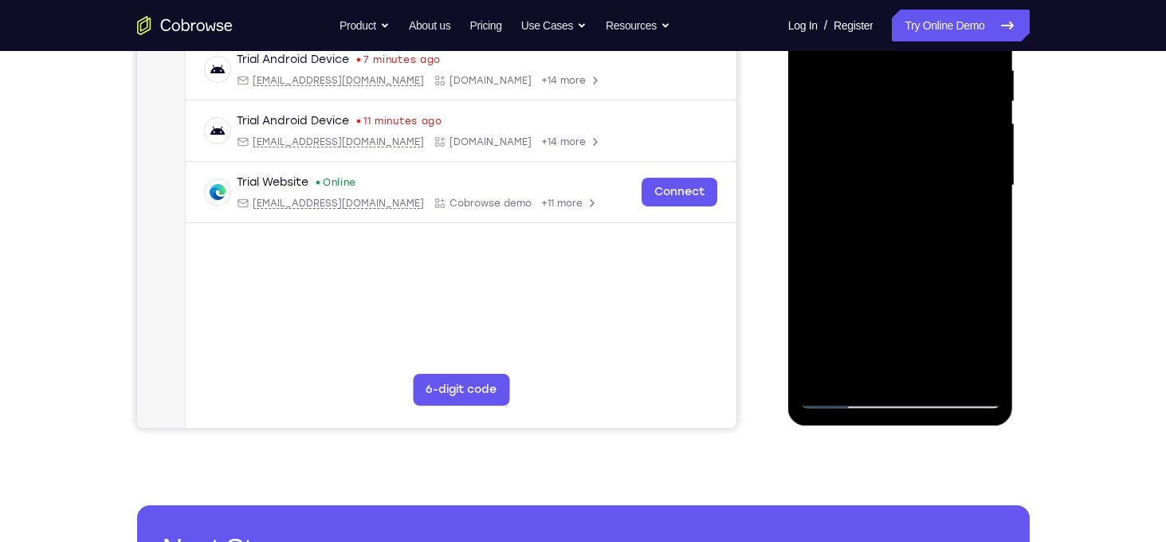
scroll to position [317, 0]
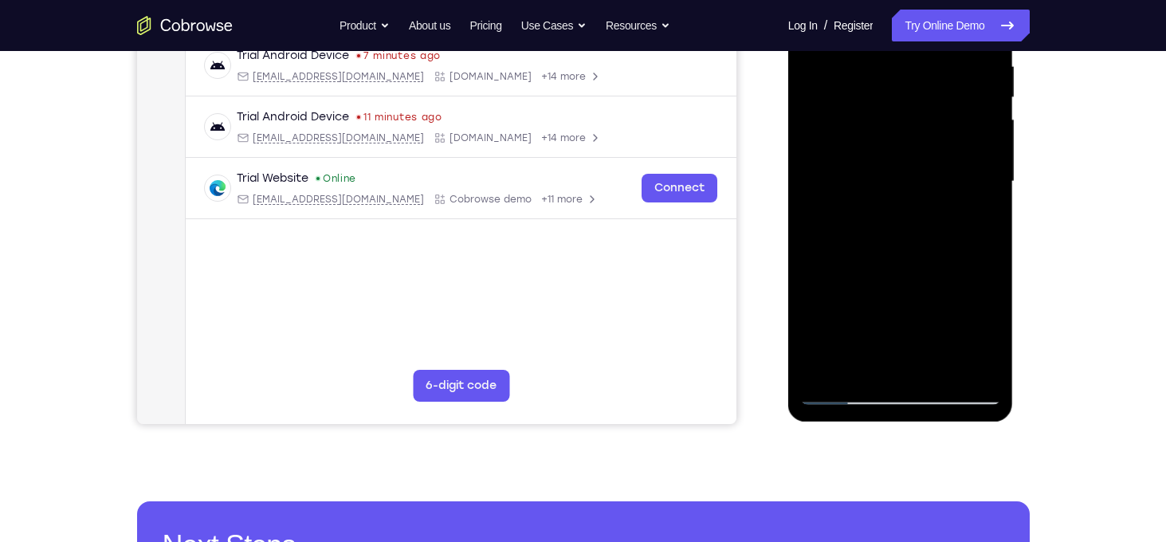
click at [963, 364] on div at bounding box center [900, 182] width 201 height 446
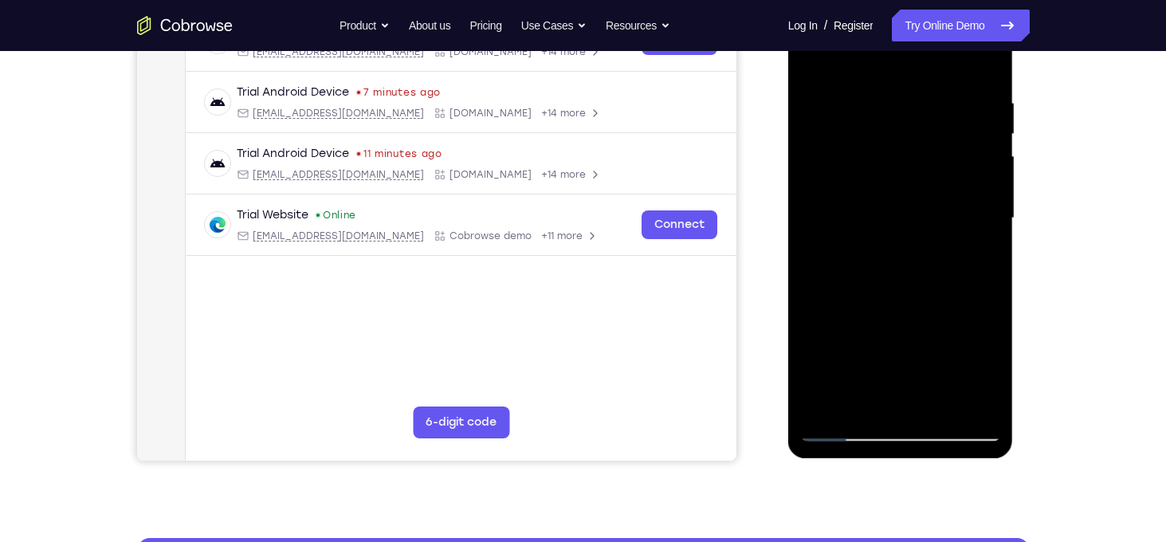
scroll to position [271, 0]
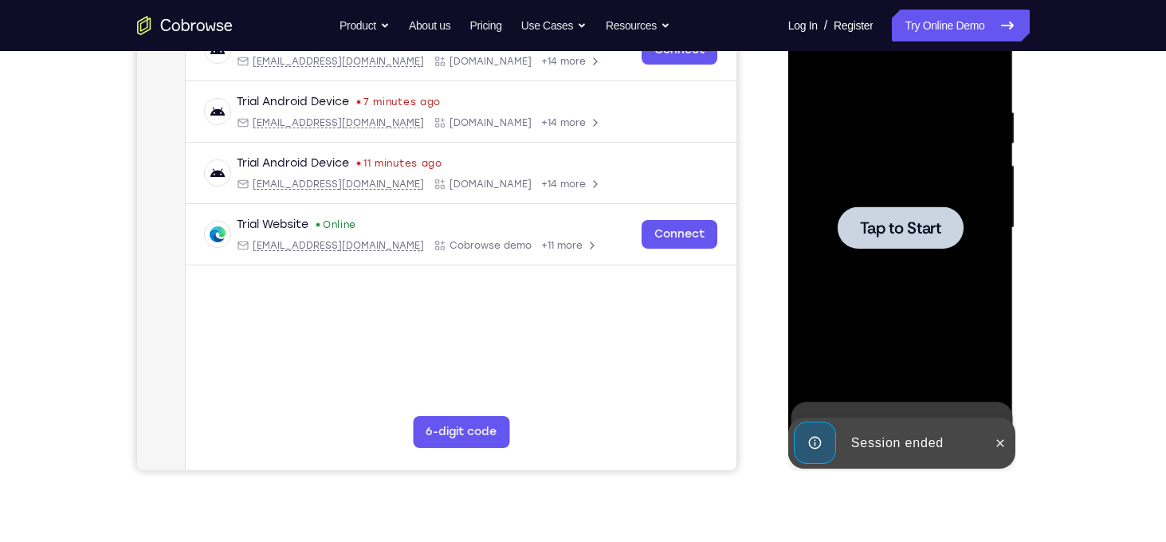
click at [977, 284] on div at bounding box center [900, 228] width 201 height 446
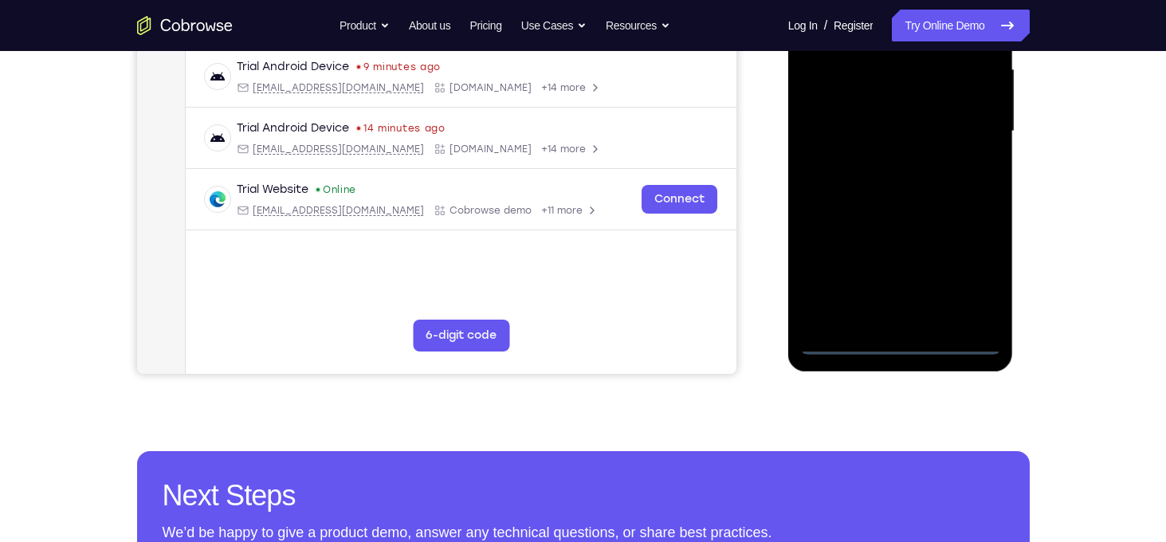
scroll to position [373, 0]
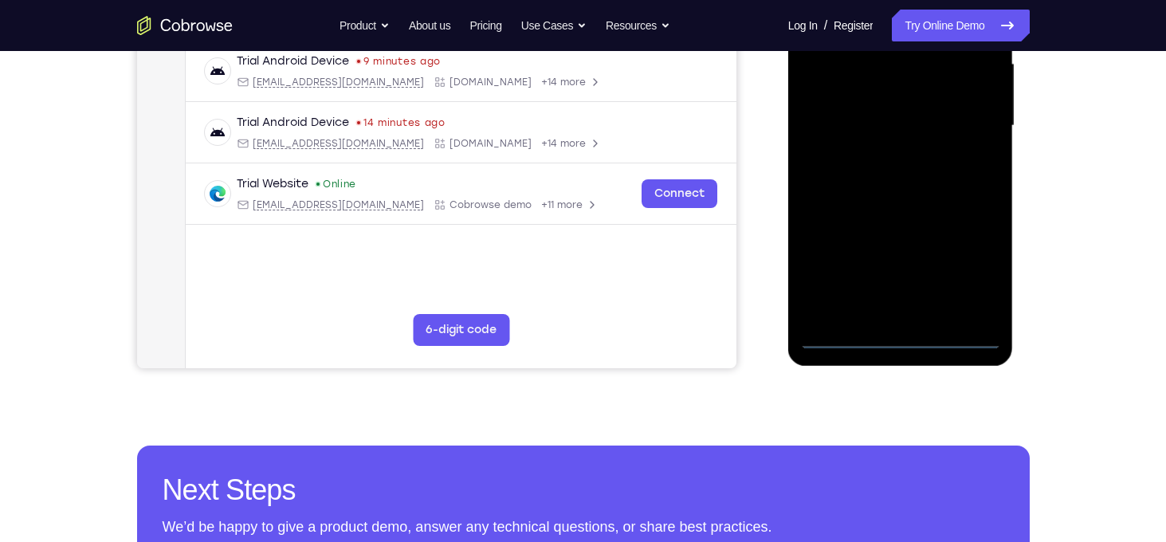
click at [904, 334] on div at bounding box center [900, 126] width 201 height 446
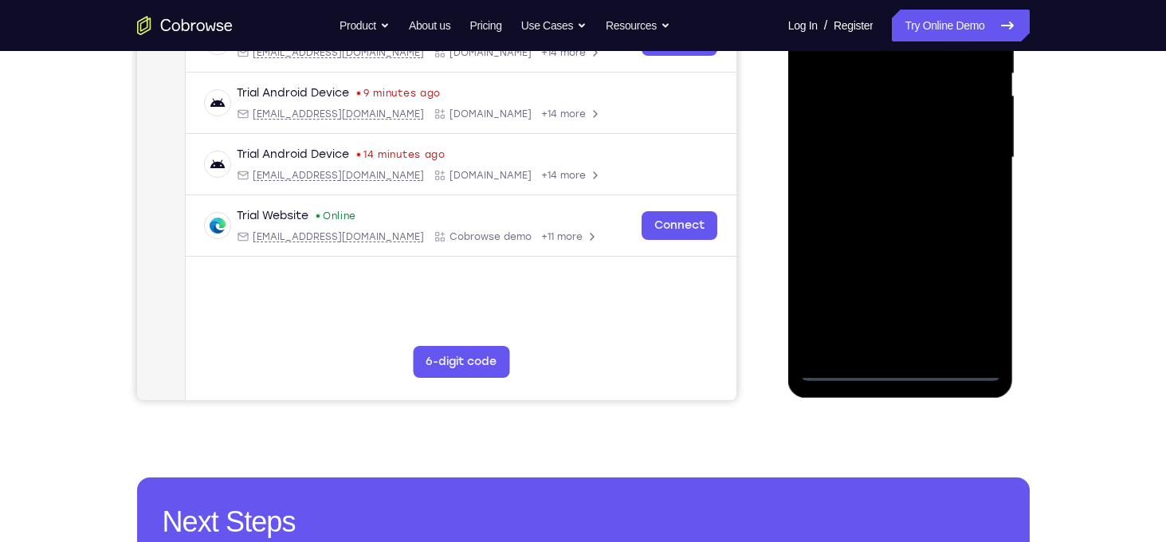
scroll to position [341, 0]
click at [965, 311] on div at bounding box center [900, 158] width 201 height 446
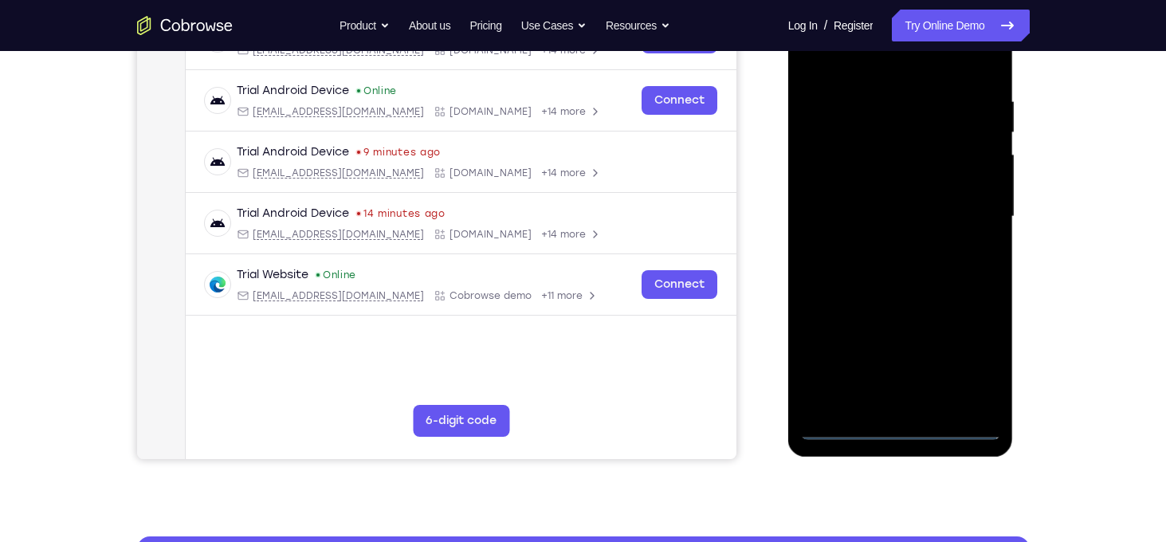
scroll to position [262, 0]
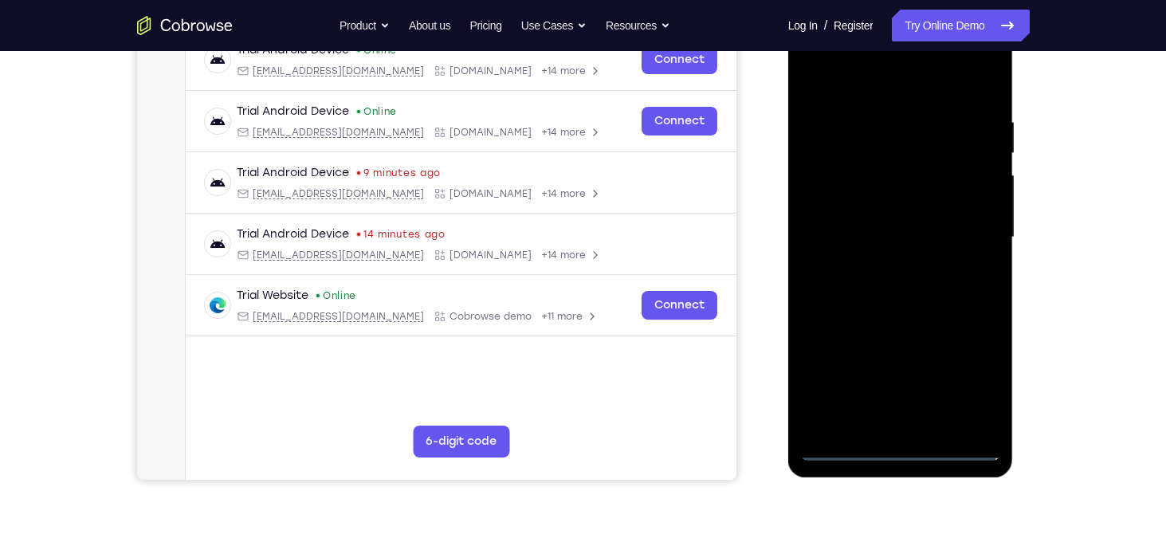
click at [894, 91] on div at bounding box center [900, 237] width 201 height 446
click at [971, 228] on div at bounding box center [900, 237] width 201 height 446
click at [884, 264] on div at bounding box center [900, 237] width 201 height 446
click at [881, 159] on div at bounding box center [900, 237] width 201 height 446
click at [844, 241] on div at bounding box center [900, 237] width 201 height 446
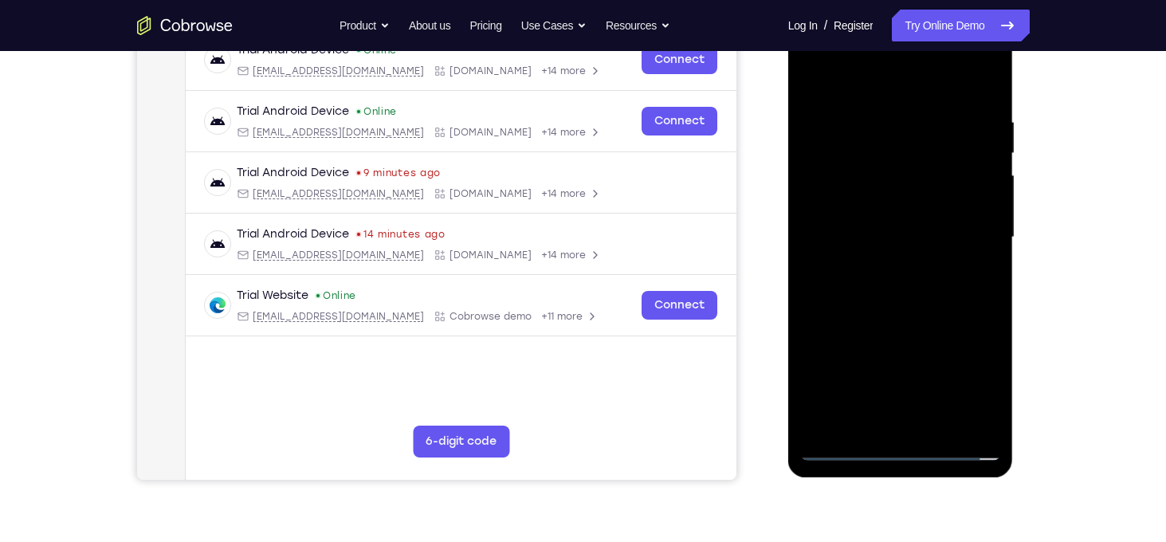
click at [844, 236] on div at bounding box center [900, 237] width 201 height 446
click at [859, 254] on div at bounding box center [900, 237] width 201 height 446
click at [973, 79] on div at bounding box center [900, 237] width 201 height 446
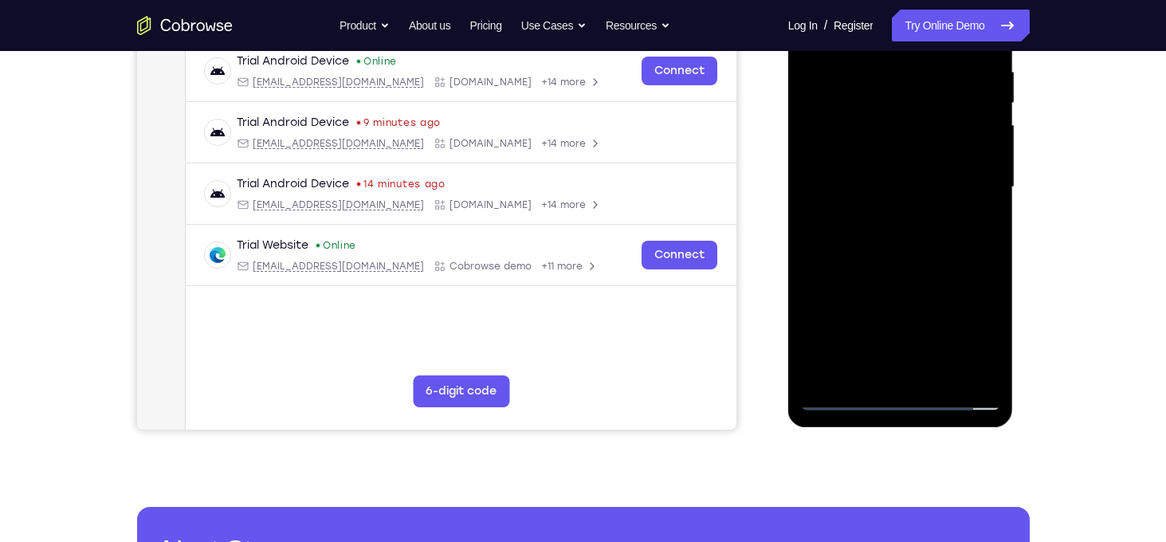
scroll to position [313, 0]
click at [910, 365] on div at bounding box center [900, 186] width 201 height 446
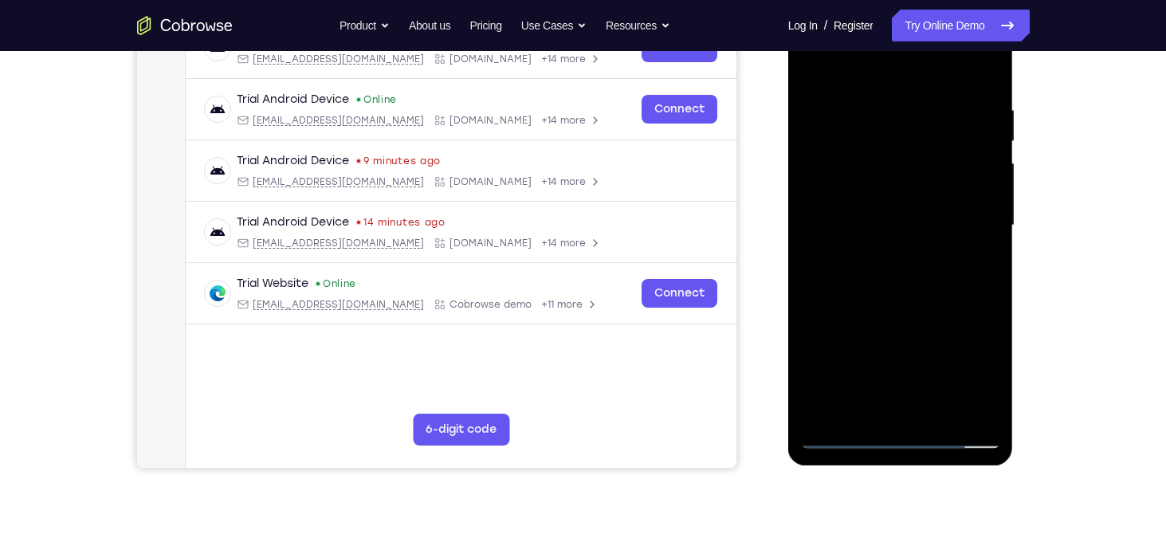
scroll to position [269, 0]
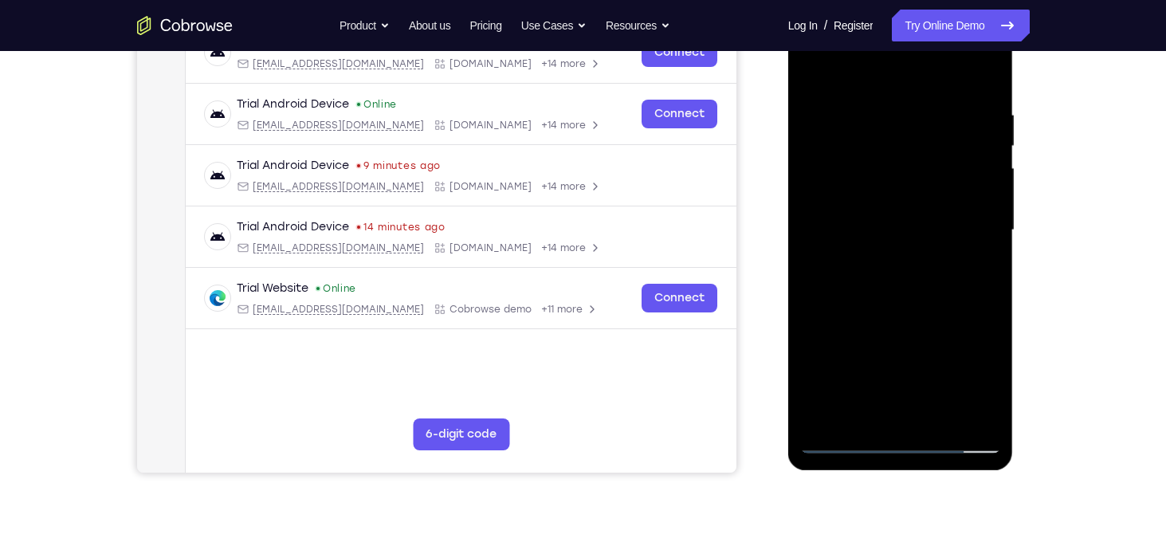
click at [879, 98] on div at bounding box center [900, 230] width 201 height 446
click at [985, 216] on div at bounding box center [900, 230] width 201 height 446
drag, startPoint x: 985, startPoint y: 216, endPoint x: 836, endPoint y: 199, distance: 150.0
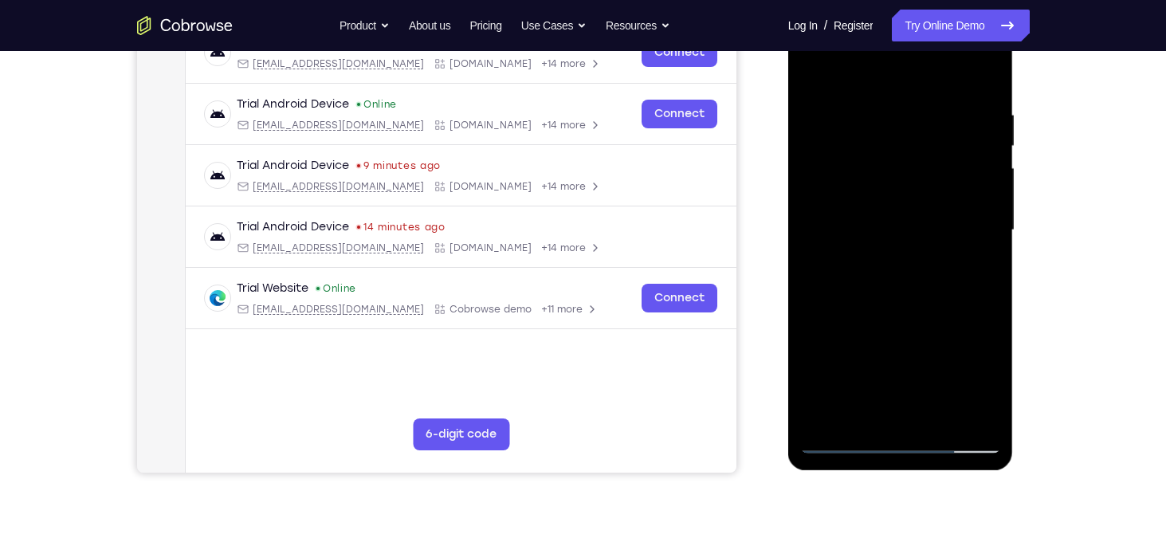
click at [836, 199] on div at bounding box center [900, 230] width 201 height 446
click at [1004, 198] on div at bounding box center [902, 232] width 226 height 475
click at [946, 203] on div at bounding box center [900, 230] width 201 height 446
click at [984, 77] on div at bounding box center [900, 230] width 201 height 446
click at [815, 383] on div at bounding box center [900, 230] width 201 height 446
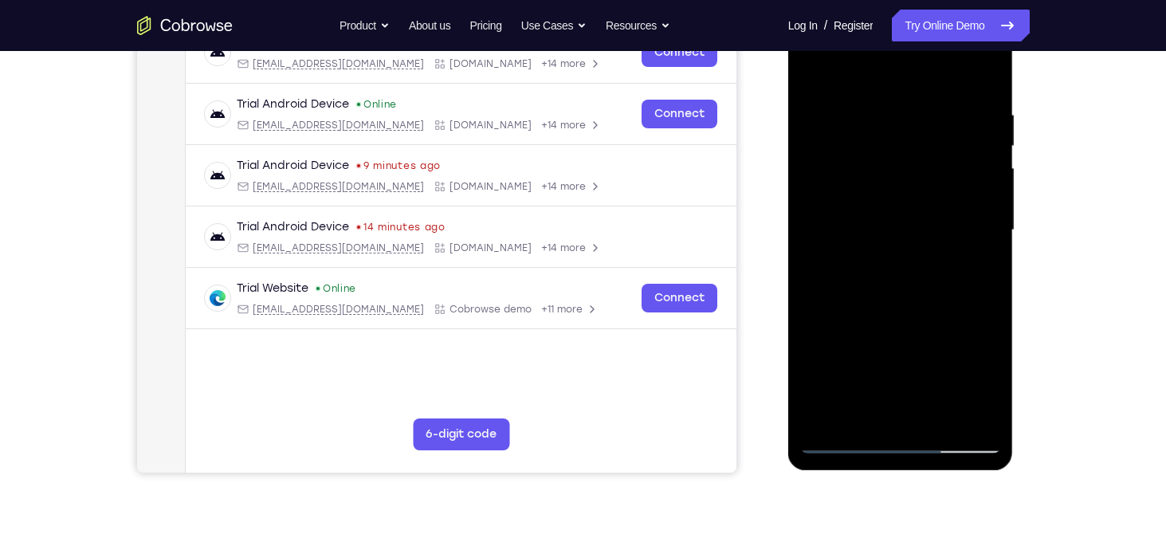
click at [986, 68] on div at bounding box center [900, 230] width 201 height 446
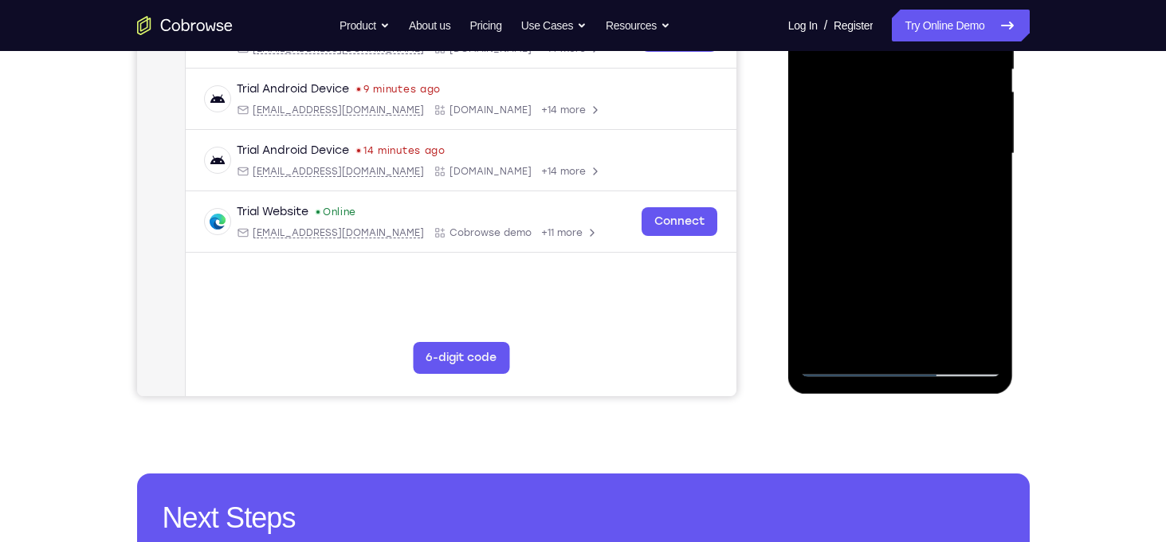
scroll to position [347, 0]
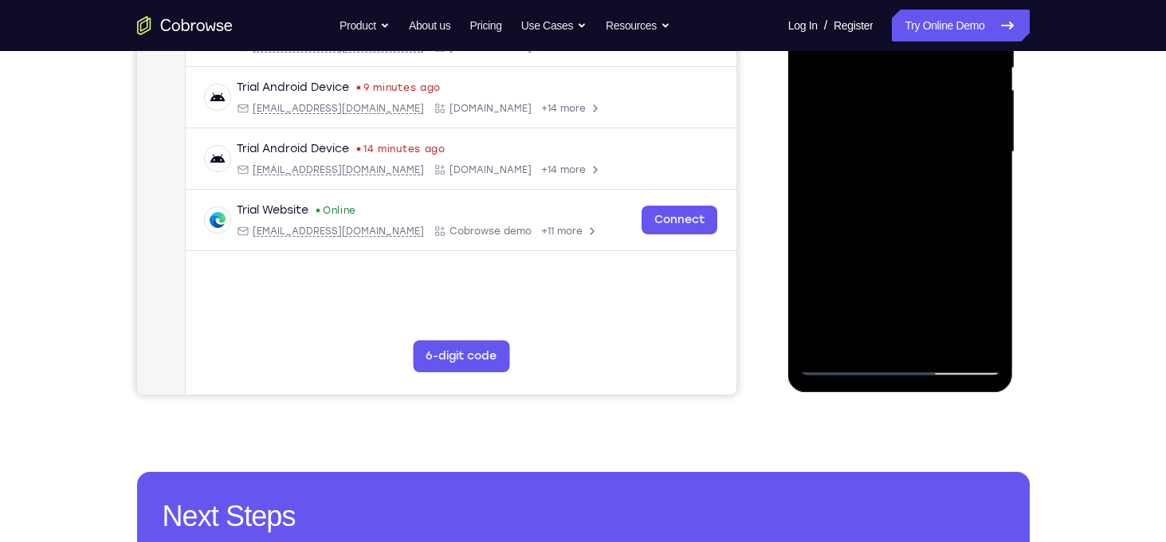
click at [845, 363] on div at bounding box center [900, 152] width 201 height 446
click at [814, 297] on div at bounding box center [900, 152] width 201 height 446
click at [832, 300] on div at bounding box center [900, 152] width 201 height 446
click at [848, 372] on div at bounding box center [900, 152] width 201 height 446
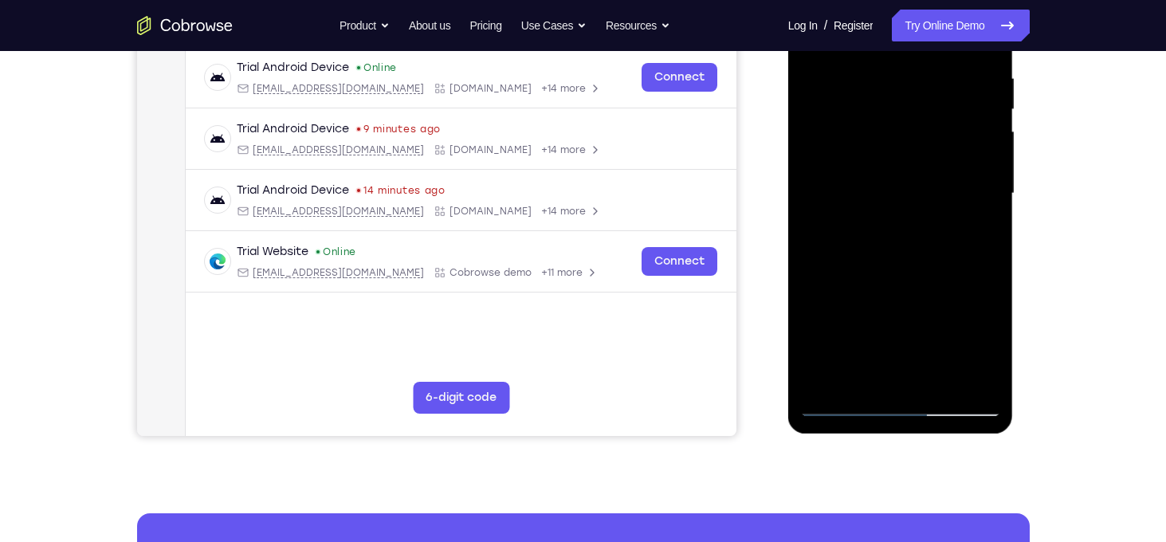
scroll to position [303, 0]
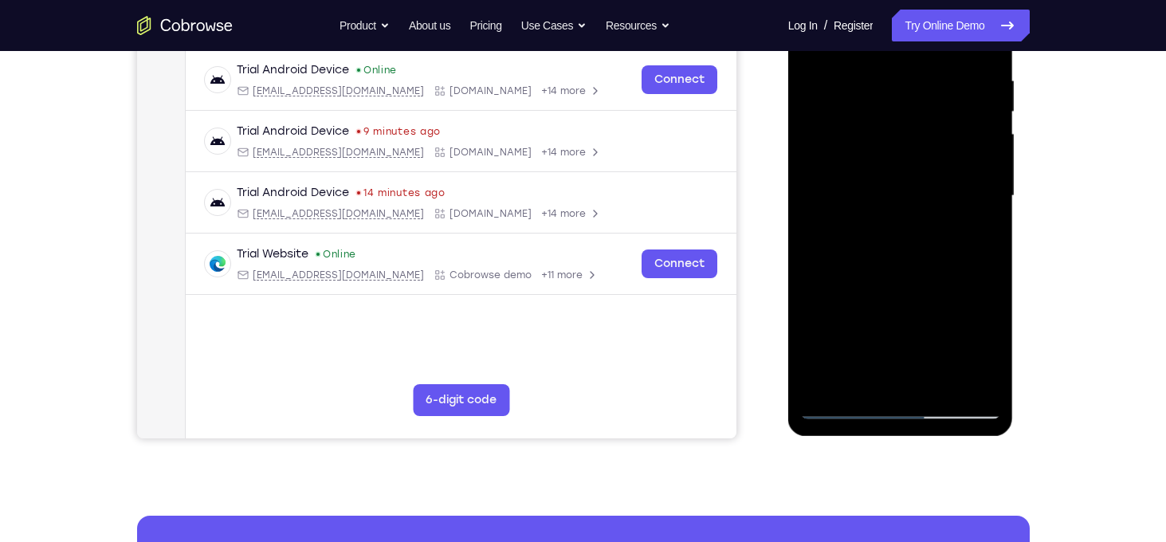
click at [834, 262] on div at bounding box center [900, 196] width 201 height 446
click at [842, 326] on div at bounding box center [900, 196] width 201 height 446
click at [985, 187] on div at bounding box center [900, 196] width 201 height 446
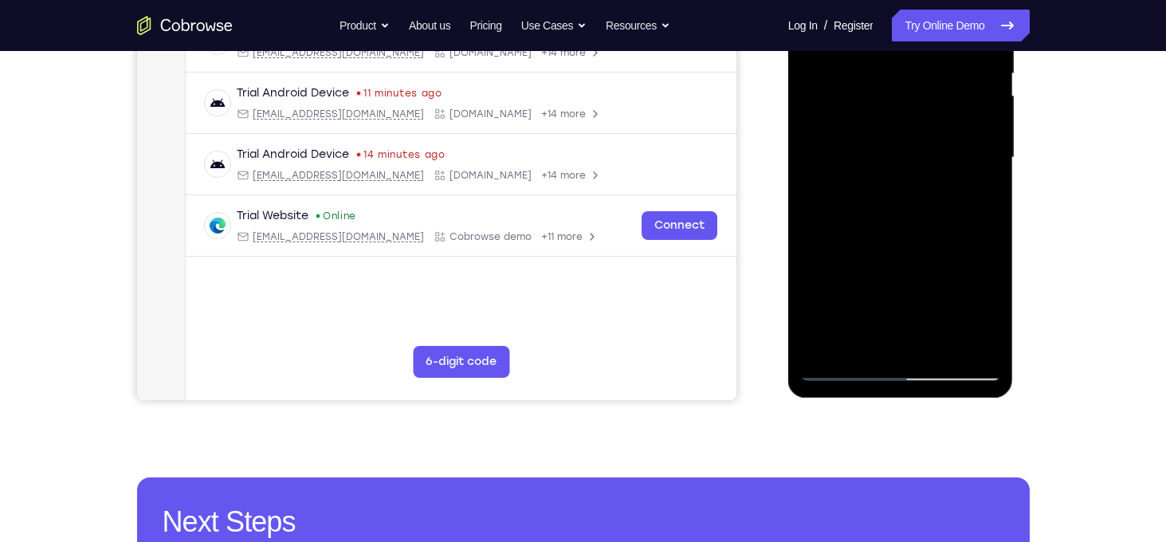
scroll to position [347, 0]
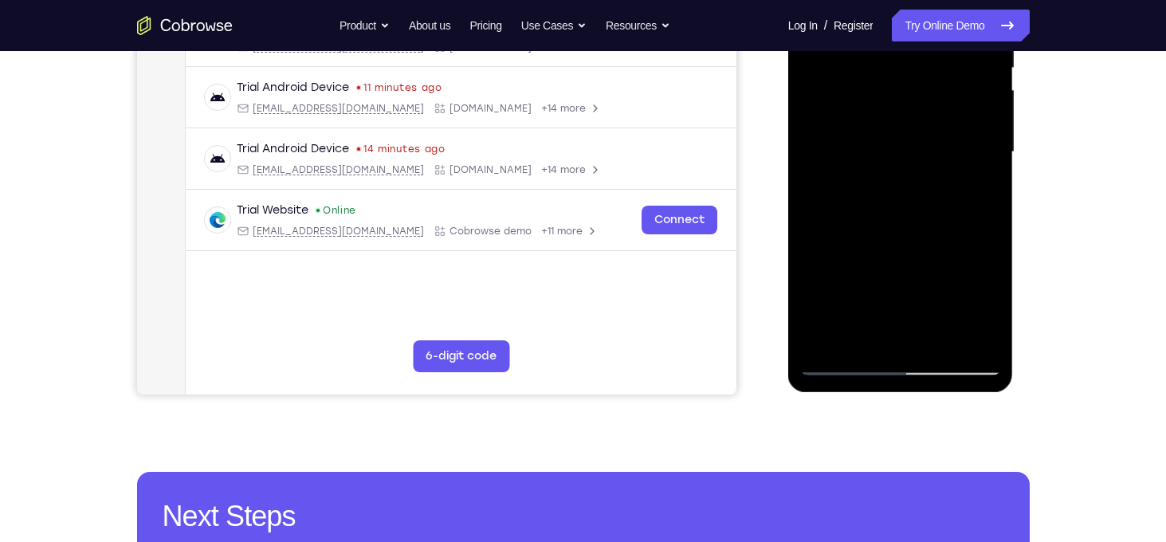
click at [844, 362] on div at bounding box center [900, 152] width 201 height 446
click at [990, 124] on div at bounding box center [900, 152] width 201 height 446
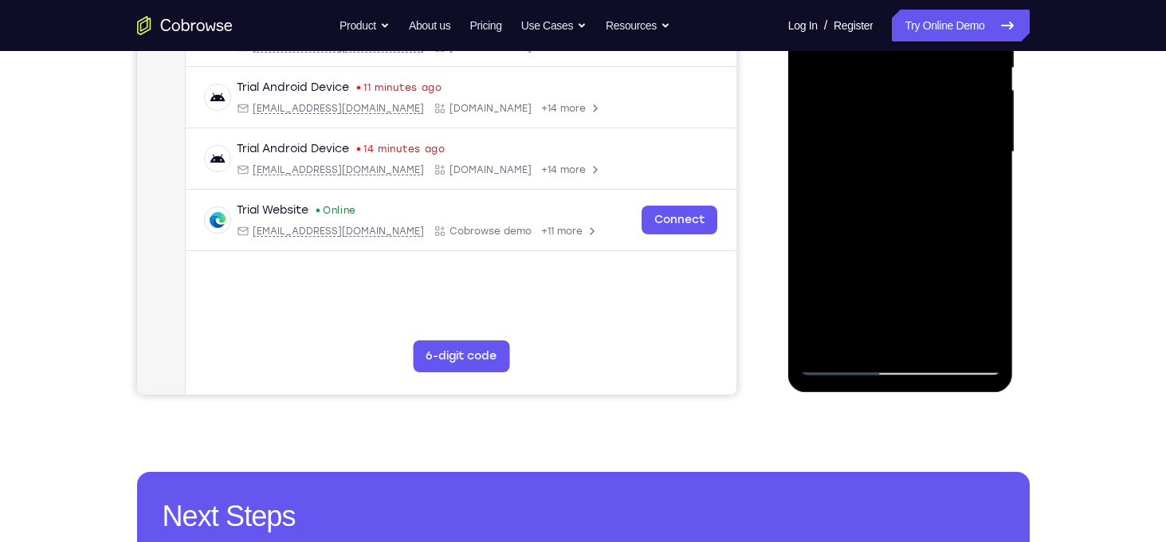
click at [829, 339] on div at bounding box center [900, 152] width 201 height 446
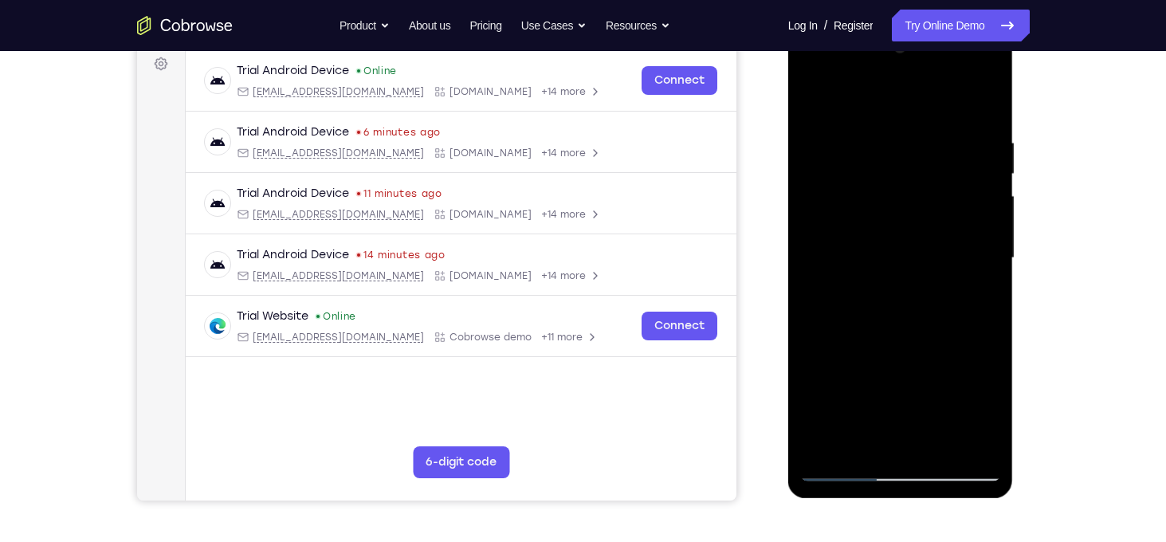
scroll to position [233, 0]
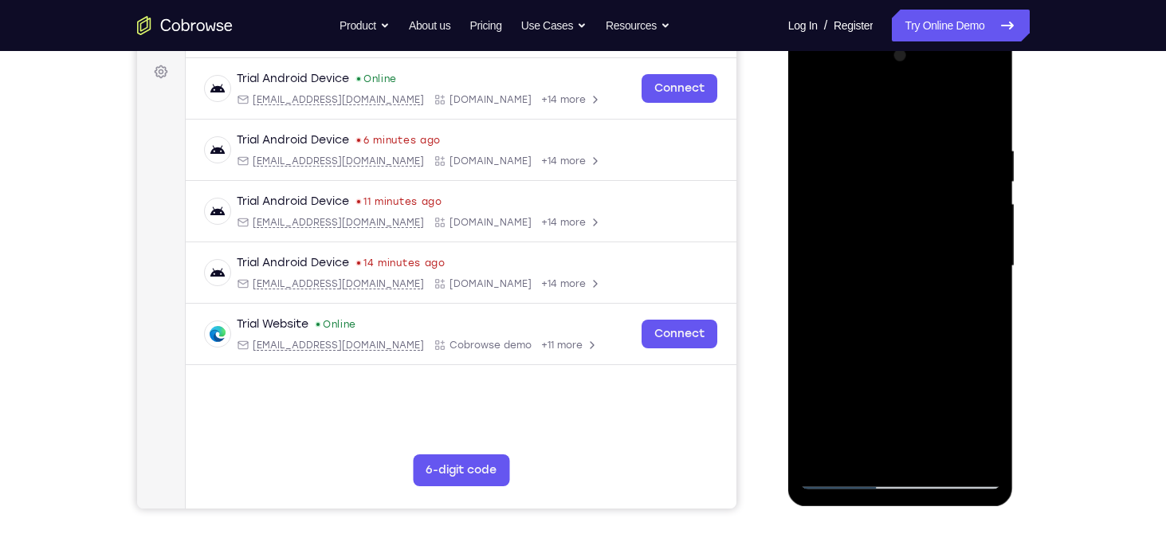
click at [811, 82] on div at bounding box center [900, 266] width 201 height 446
click at [873, 226] on div at bounding box center [900, 266] width 201 height 446
click at [896, 221] on div at bounding box center [900, 266] width 201 height 446
click at [808, 115] on div at bounding box center [900, 266] width 201 height 446
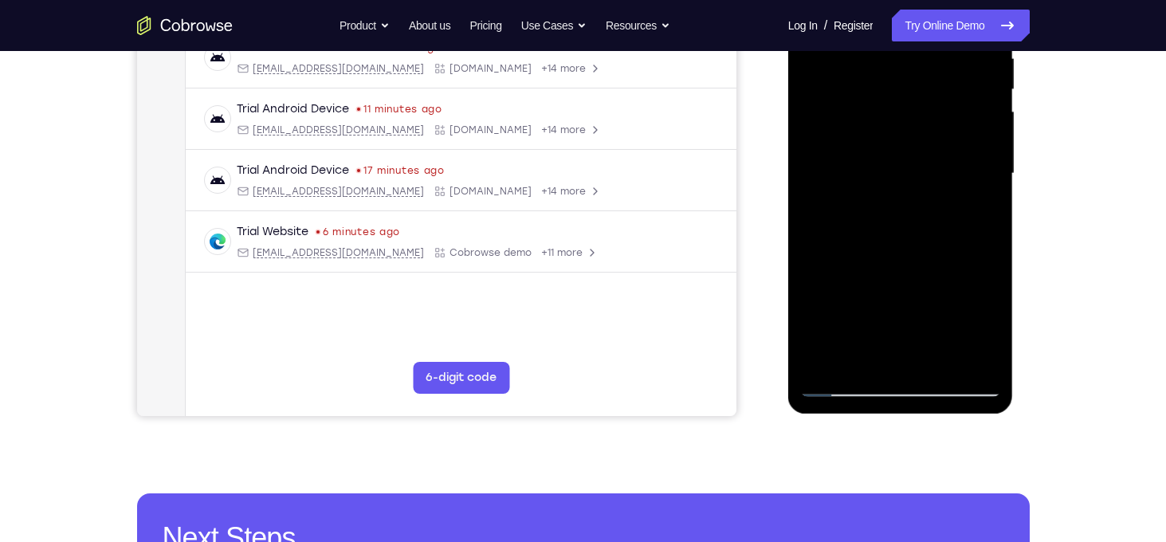
scroll to position [328, 0]
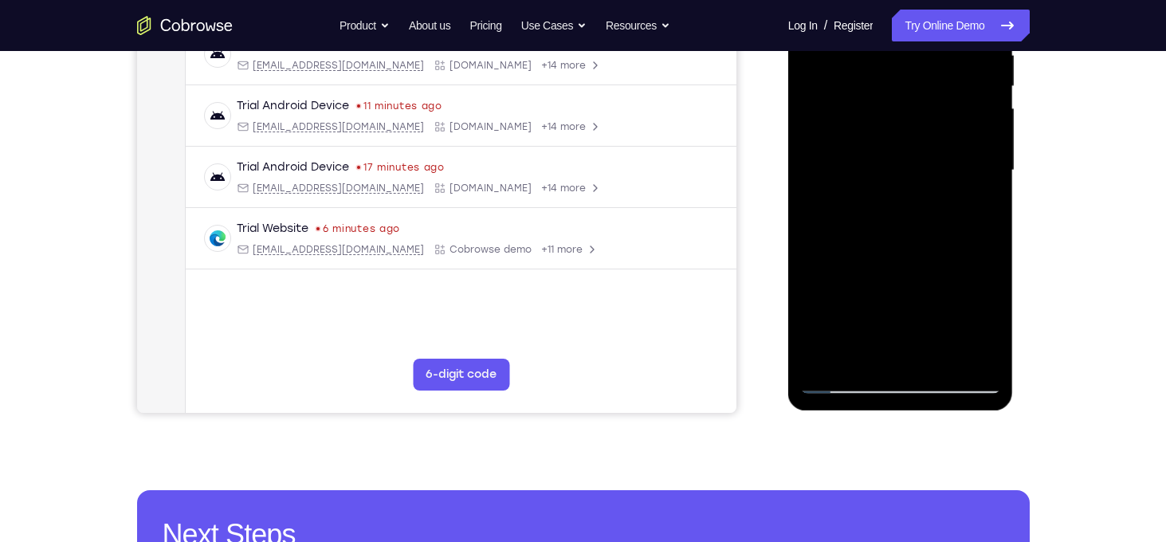
click at [938, 229] on div at bounding box center [900, 170] width 201 height 446
click at [929, 177] on div at bounding box center [900, 170] width 201 height 446
click at [843, 380] on div at bounding box center [900, 170] width 201 height 446
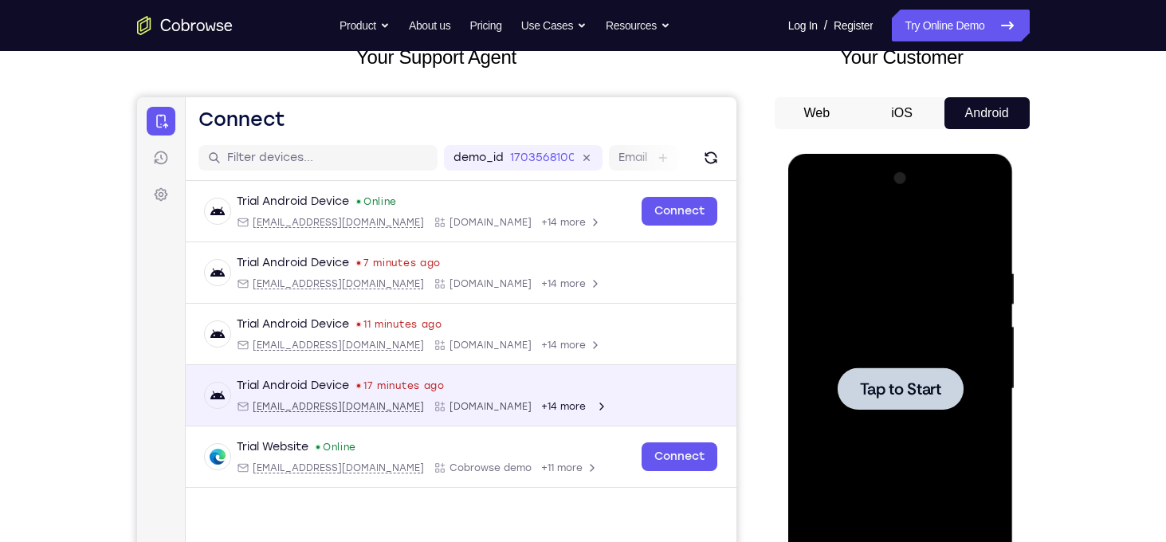
scroll to position [0, 0]
